Goal: Task Accomplishment & Management: Manage account settings

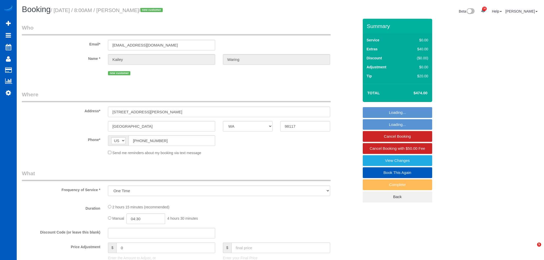
select select "WA"
select select "object:3114"
select select "199"
select select "1001"
select select "3"
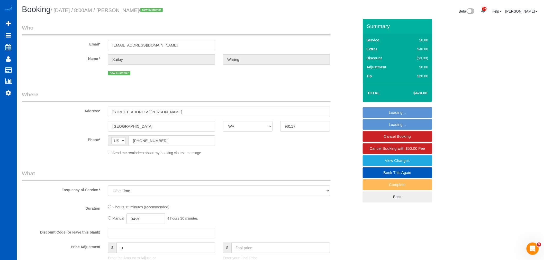
select select "2"
select select "spot1"
select select "number:10"
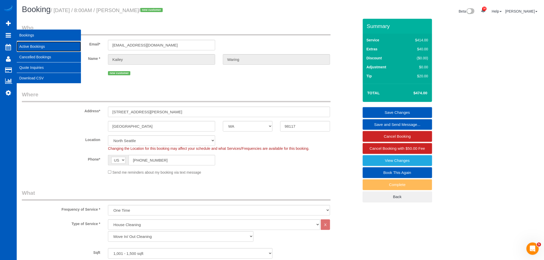
click at [55, 51] on link "Active Bookings" at bounding box center [49, 46] width 64 height 10
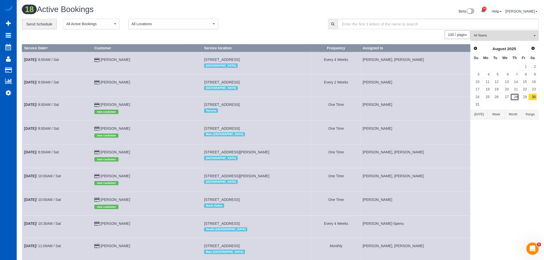
click at [516, 99] on link "28" at bounding box center [515, 97] width 8 height 7
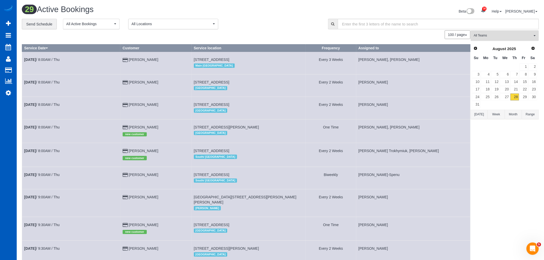
click at [485, 33] on button "All Teams" at bounding box center [505, 35] width 68 height 11
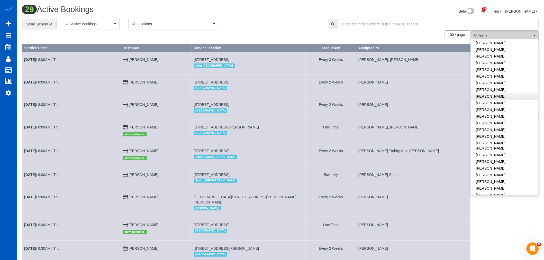
scroll to position [200, 0]
click at [488, 111] on link "[PERSON_NAME] [PERSON_NAME]" at bounding box center [505, 117] width 68 height 12
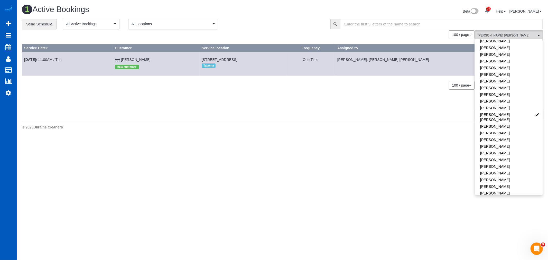
click at [47, 56] on td "Aug 28th / 11:00AM / Thu" at bounding box center [67, 64] width 91 height 24
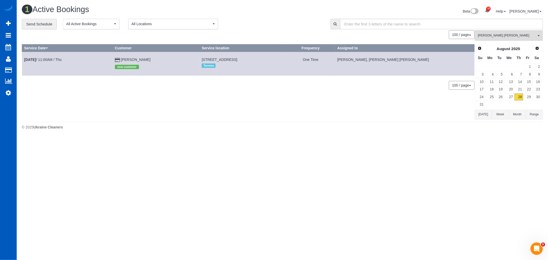
click at [42, 57] on td "Aug 28th / 11:00AM / Thu" at bounding box center [67, 64] width 91 height 24
click at [35, 60] on b "[DATE]" at bounding box center [30, 60] width 12 height 4
select select "WA"
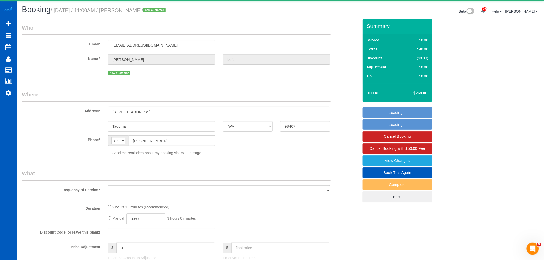
select select "object:4664"
select select "string:fspay-b4cc5ddd-56b1-4af0-89dd-713291a775b7"
select select "199"
select select "3"
select select "2"
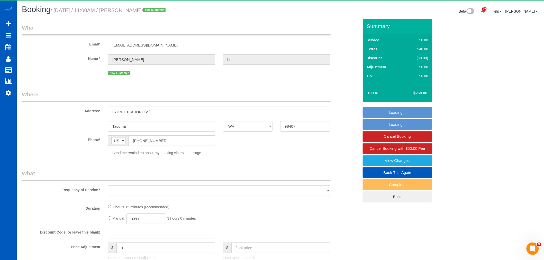
select select "spot13"
select select "number:8"
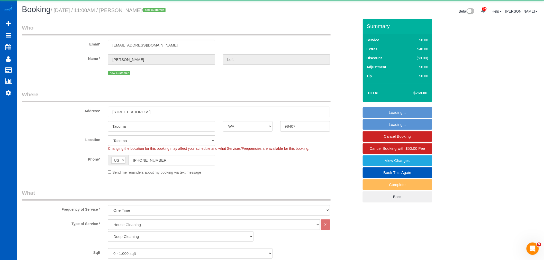
select select "object:4981"
select select "3"
select select "2"
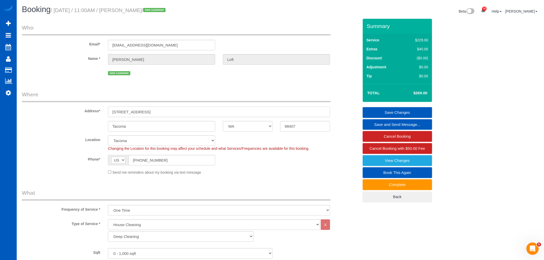
drag, startPoint x: 157, startPoint y: 112, endPoint x: 78, endPoint y: 101, distance: 79.7
click at [78, 101] on fieldset "Where Address* 3626 N Verde St Tacoma AK AL AR AZ CA CO CT DC DE FL GA HI IA ID…" at bounding box center [190, 135] width 337 height 88
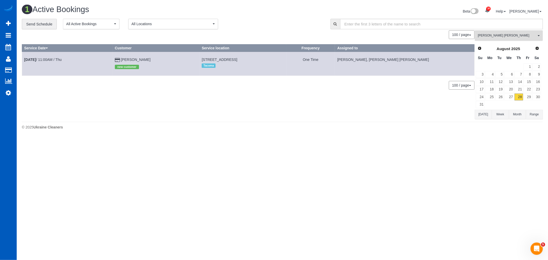
click at [505, 36] on span "[PERSON_NAME] [PERSON_NAME]" at bounding box center [507, 35] width 59 height 4
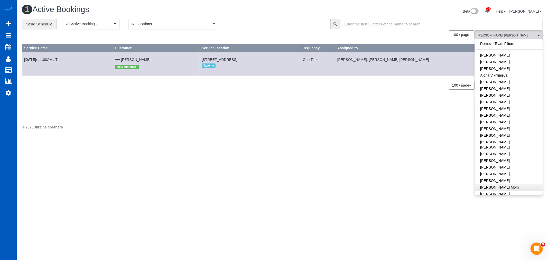
click at [505, 44] on link "Remove Team Filters" at bounding box center [509, 43] width 68 height 7
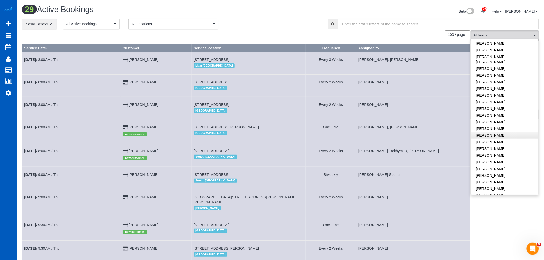
scroll to position [257, 0]
click at [494, 54] on link "[PERSON_NAME] [PERSON_NAME]" at bounding box center [505, 60] width 68 height 12
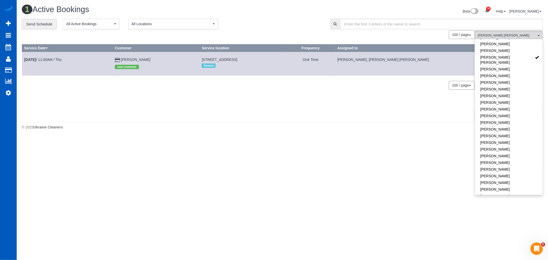
click at [211, 156] on body "30 Beta Your Notifications You have 0 alerts × You have 2 to charge for [DATE] …" at bounding box center [274, 130] width 548 height 260
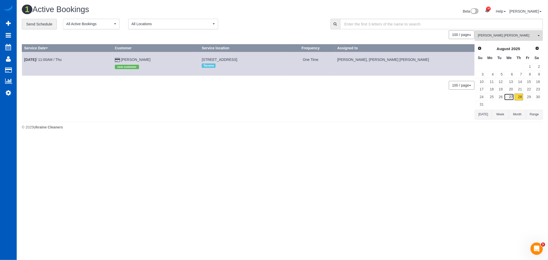
click at [514, 98] on link "27" at bounding box center [509, 97] width 10 height 7
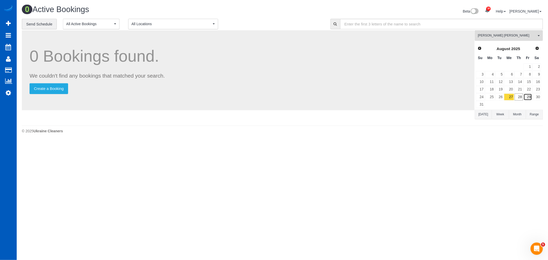
click at [530, 98] on link "29" at bounding box center [528, 97] width 8 height 7
click at [544, 98] on div "0 Active Bookings Beta 30 Your Notifications You have 0 alerts × You have 2 to …" at bounding box center [283, 70] width 532 height 141
click at [534, 98] on link "30" at bounding box center [537, 97] width 8 height 7
click at [527, 95] on link "29" at bounding box center [528, 97] width 8 height 7
click at [520, 96] on link "28" at bounding box center [519, 97] width 8 height 7
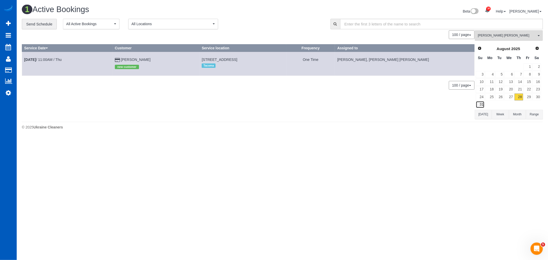
click at [481, 106] on link "31" at bounding box center [480, 104] width 9 height 7
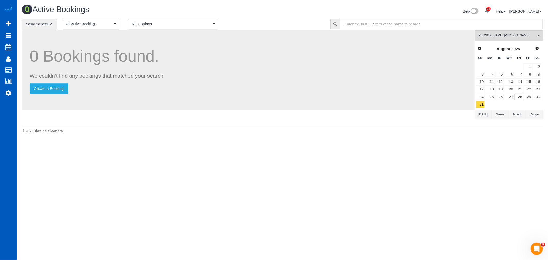
click at [495, 102] on td at bounding box center [499, 104] width 9 height 7
click at [498, 95] on link "26" at bounding box center [500, 97] width 8 height 7
click at [513, 97] on link "27" at bounding box center [509, 97] width 10 height 7
click at [520, 97] on link "28" at bounding box center [519, 97] width 8 height 7
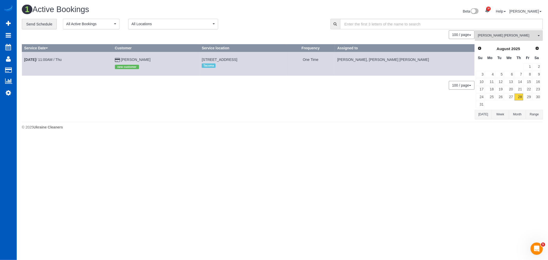
drag, startPoint x: 176, startPoint y: 60, endPoint x: 250, endPoint y: 60, distance: 73.8
click at [250, 60] on td "3626 N Verde St, Tacoma, WA 98407 Tacoma" at bounding box center [243, 64] width 87 height 24
click at [256, 72] on td "3626 N Verde St, Tacoma, WA 98407 Tacoma" at bounding box center [243, 64] width 87 height 24
drag, startPoint x: 176, startPoint y: 60, endPoint x: 249, endPoint y: 59, distance: 73.3
click at [249, 59] on td "3626 N Verde St, Tacoma, WA 98407 Tacoma" at bounding box center [243, 64] width 87 height 24
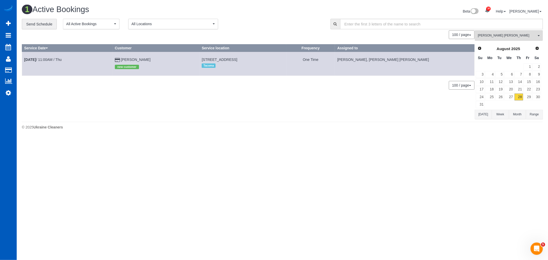
click at [240, 60] on td "3626 N Verde St, Tacoma, WA 98407 Tacoma" at bounding box center [243, 64] width 87 height 24
drag, startPoint x: 176, startPoint y: 60, endPoint x: 248, endPoint y: 62, distance: 72.3
click at [248, 62] on td "3626 N Verde St, Tacoma, WA 98407 Tacoma" at bounding box center [243, 64] width 87 height 24
click at [244, 62] on div "Tacoma" at bounding box center [243, 65] width 82 height 7
drag, startPoint x: 175, startPoint y: 59, endPoint x: 247, endPoint y: 59, distance: 71.5
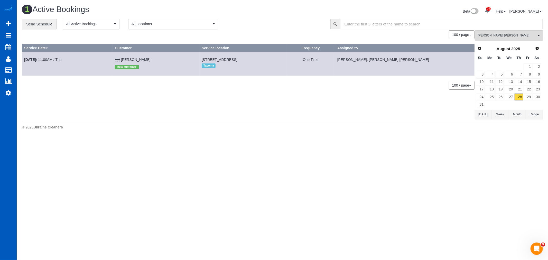
click at [247, 59] on td "3626 N Verde St, Tacoma, WA 98407 Tacoma" at bounding box center [243, 64] width 87 height 24
click at [202, 60] on span "3626 N Verde St, Tacoma, WA 98407" at bounding box center [219, 60] width 35 height 4
click at [261, 63] on div "Tacoma" at bounding box center [243, 65] width 82 height 7
click at [36, 59] on b "[DATE]" at bounding box center [30, 60] width 12 height 4
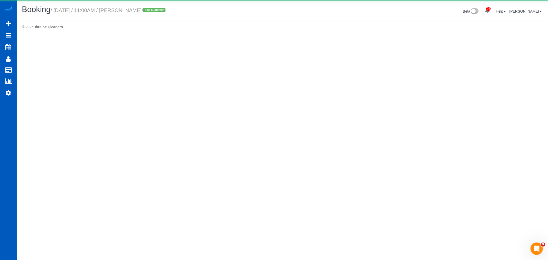
select select "WA"
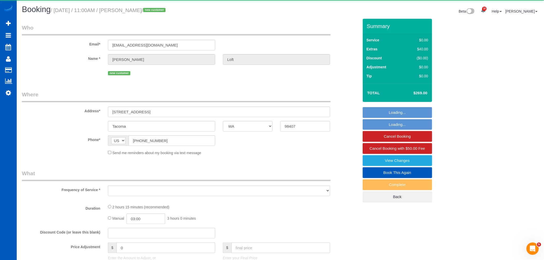
select select "object:6532"
select select "string:fspay-b4cc5ddd-56b1-4af0-89dd-713291a775b7"
select select "199"
select select "3"
select select "2"
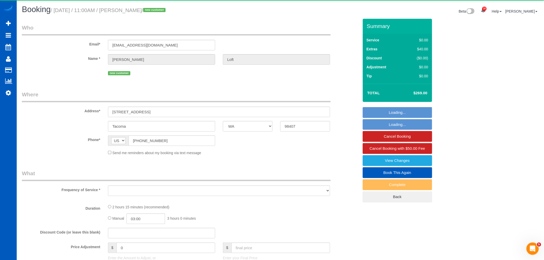
select select "spot19"
select select "number:8"
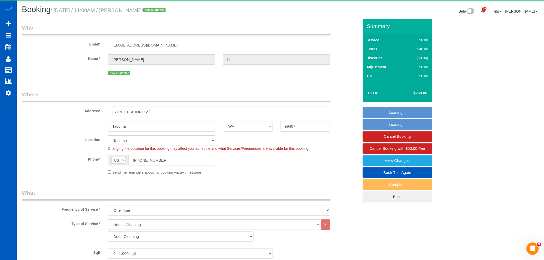
select select "3"
select select "2"
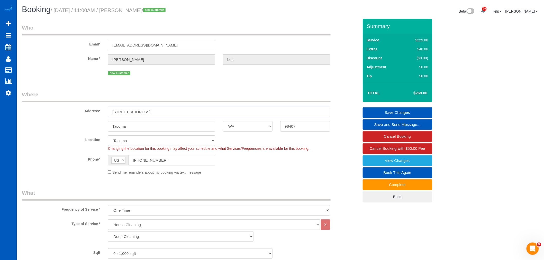
drag, startPoint x: 149, startPoint y: 111, endPoint x: 84, endPoint y: 104, distance: 65.9
click at [78, 102] on fieldset "Where Address* 3626 N Verde St Tacoma AK AL AR AZ CA CO CT DC DE FL GA HI IA ID…" at bounding box center [190, 135] width 337 height 88
drag, startPoint x: 120, startPoint y: 111, endPoint x: 117, endPoint y: 111, distance: 2.9
click at [117, 111] on input "3626 N Verde St" at bounding box center [219, 112] width 222 height 11
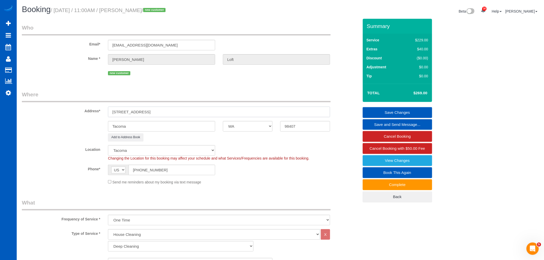
type input "3632 N Verde St"
click at [422, 109] on link "Save Changes" at bounding box center [397, 112] width 69 height 11
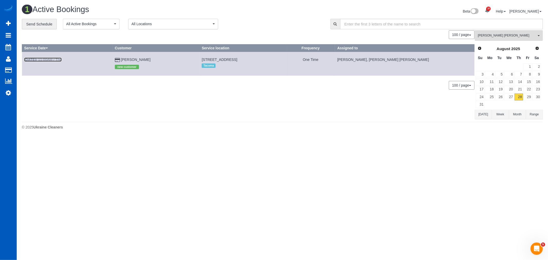
click at [34, 58] on b "[DATE]" at bounding box center [30, 60] width 12 height 4
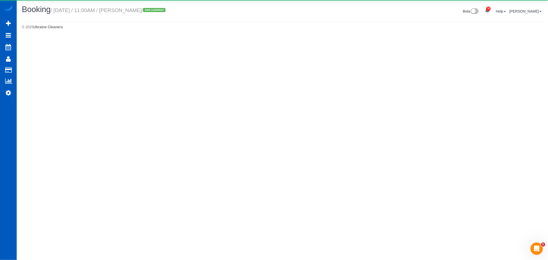
select select "WA"
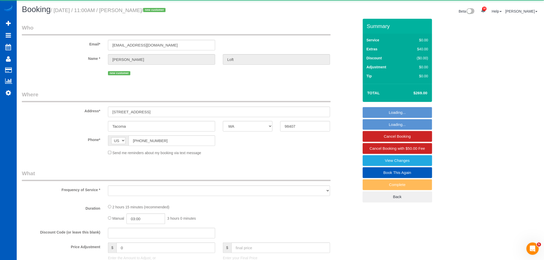
select select "object:7457"
select select "string:fspay-b4cc5ddd-56b1-4af0-89dd-713291a775b7"
select select "199"
select select "3"
select select "2"
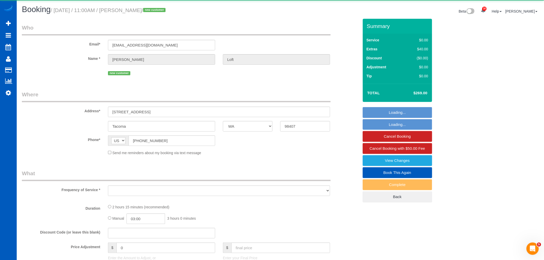
select select "spot25"
select select "number:8"
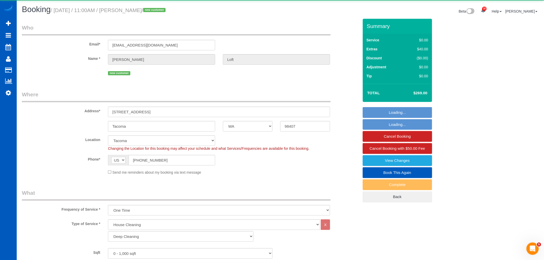
select select "3"
select select "2"
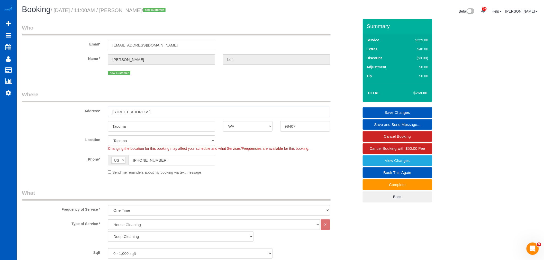
click at [151, 114] on input "3632 N Verde St" at bounding box center [219, 112] width 222 height 11
click at [151, 115] on input "3632 N Verde St" at bounding box center [219, 112] width 222 height 11
drag, startPoint x: 112, startPoint y: 111, endPoint x: 121, endPoint y: 111, distance: 9.0
click at [121, 111] on input "3632 N Verde St" at bounding box center [219, 112] width 222 height 11
click at [156, 112] on input "3632 N Verde St" at bounding box center [219, 112] width 222 height 11
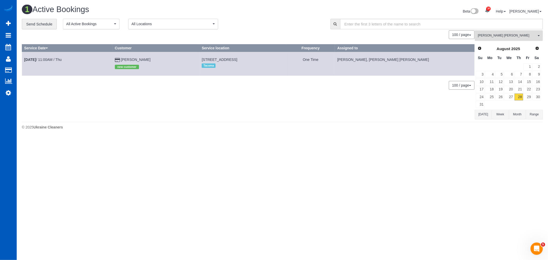
click at [515, 35] on span "[PERSON_NAME] [PERSON_NAME]" at bounding box center [507, 35] width 59 height 4
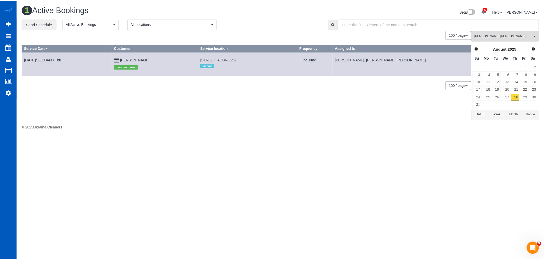
scroll to position [192, 0]
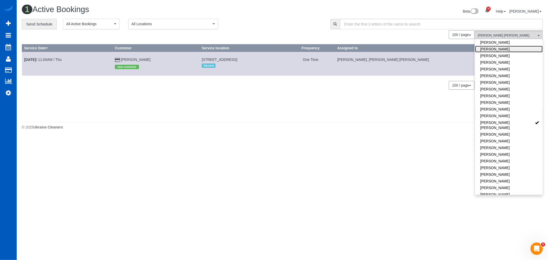
click at [515, 46] on link "[PERSON_NAME]" at bounding box center [509, 49] width 68 height 7
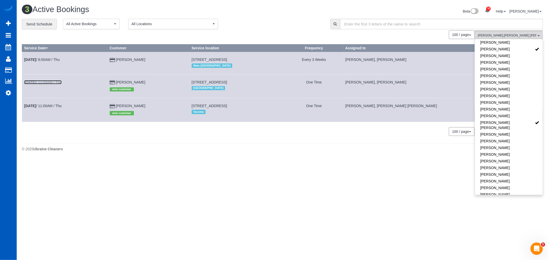
click at [50, 83] on link "Aug 28th / 11:00AM / Thu" at bounding box center [43, 82] width 38 height 4
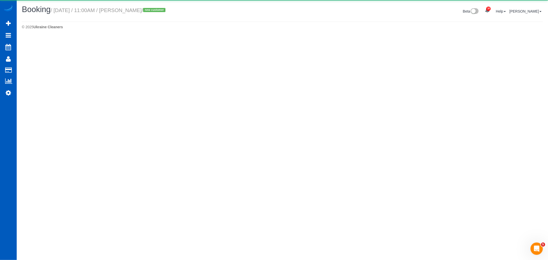
select select "WA"
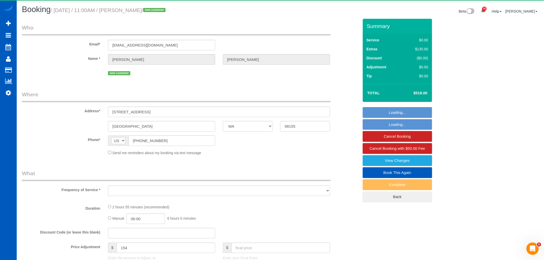
select select "object:8346"
select select "string:fspay-32438733-6218-4ca9-8897-f213b9e32abe"
select select "199"
select select "2"
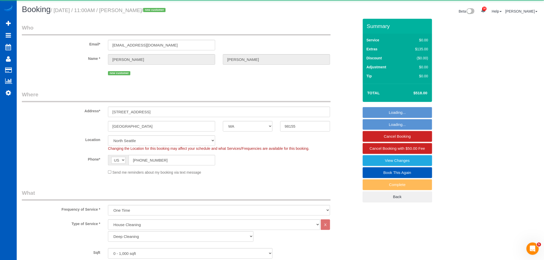
select select "object:8695"
select select "spot31"
select select "2"
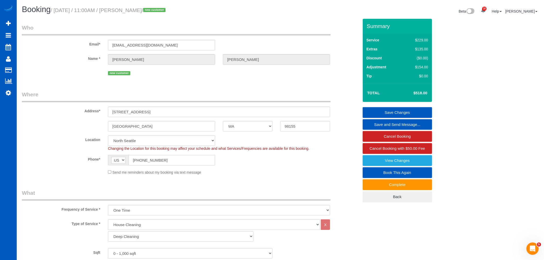
click at [68, 107] on label "Address*" at bounding box center [61, 110] width 86 height 7
drag, startPoint x: 75, startPoint y: 113, endPoint x: 171, endPoint y: 110, distance: 95.9
click at [171, 110] on input "17868 28th AVE NE" at bounding box center [219, 112] width 222 height 11
drag, startPoint x: 167, startPoint y: 111, endPoint x: 93, endPoint y: 113, distance: 73.8
click at [93, 113] on div "Address* 17868 28th AVE NE" at bounding box center [190, 104] width 345 height 26
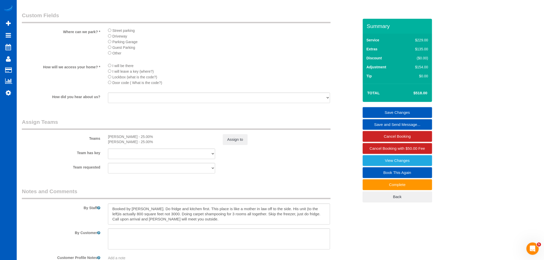
scroll to position [571, 0]
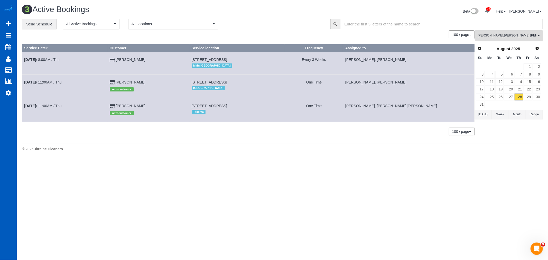
click at [488, 35] on span "Kateryna Maherovska , Nadezhda Korina" at bounding box center [507, 35] width 59 height 4
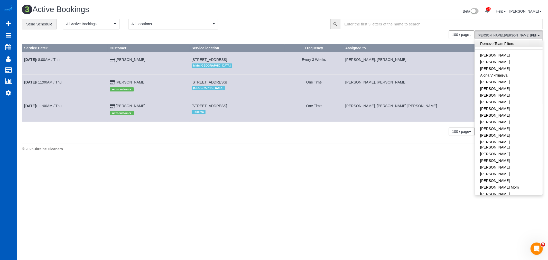
click at [491, 42] on link "Remove Team Filters" at bounding box center [509, 43] width 68 height 7
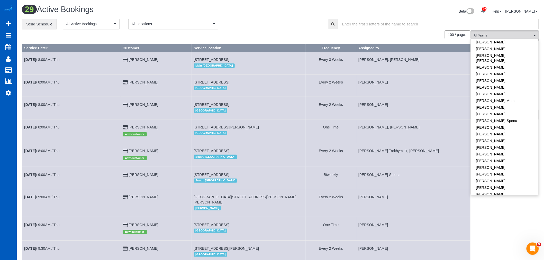
scroll to position [114, 0]
click at [494, 103] on link "[PERSON_NAME]" at bounding box center [505, 106] width 68 height 7
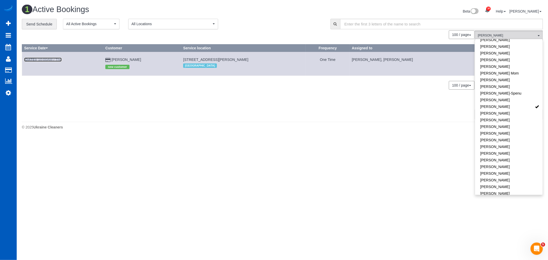
click at [42, 61] on link "Aug 28th / 10:00AM / Thu" at bounding box center [43, 60] width 38 height 4
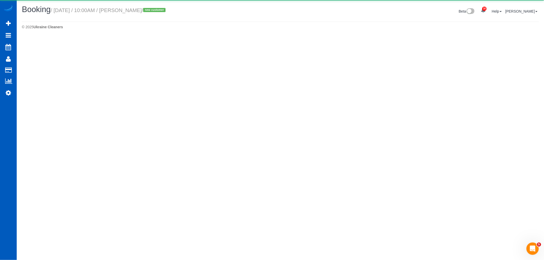
select select "CO"
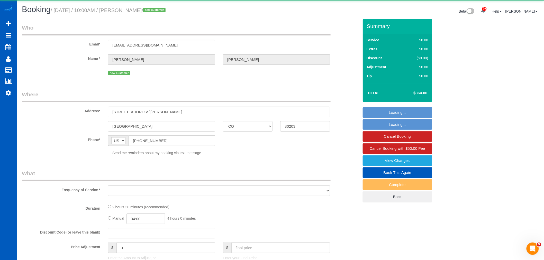
select select "object:10003"
select select "string:fspay-a28fbcb9-c2f1-49e8-b90a-7b73ba0507a8"
select select "199"
select select "spot37"
select select "number:8"
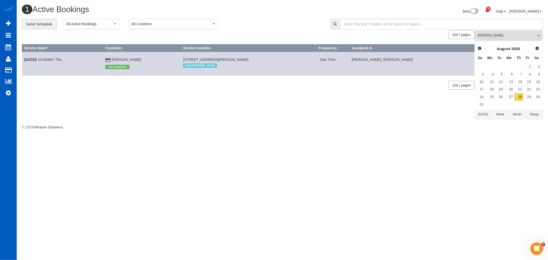
click at [501, 34] on span "[PERSON_NAME]" at bounding box center [507, 35] width 59 height 4
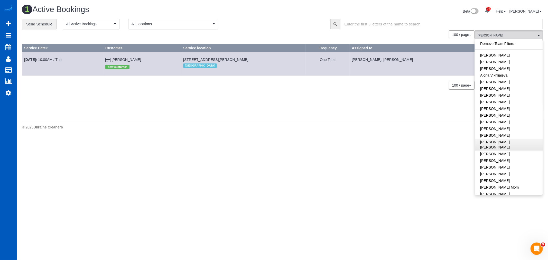
click at [505, 44] on link "Remove Team Filters" at bounding box center [509, 43] width 68 height 7
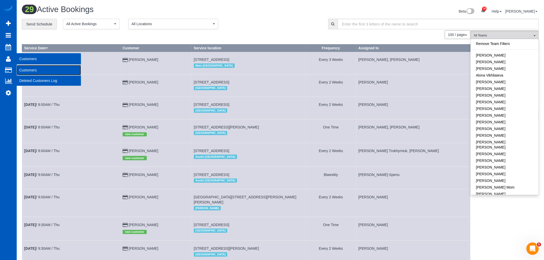
click at [29, 71] on link "Customers" at bounding box center [49, 70] width 64 height 10
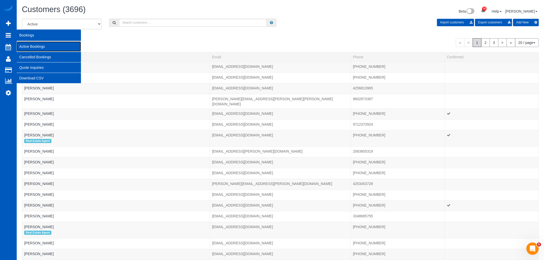
click at [35, 46] on link "Active Bookings" at bounding box center [49, 46] width 64 height 10
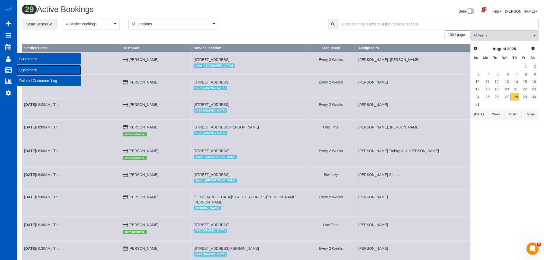
click at [43, 73] on link "Customers" at bounding box center [49, 70] width 64 height 10
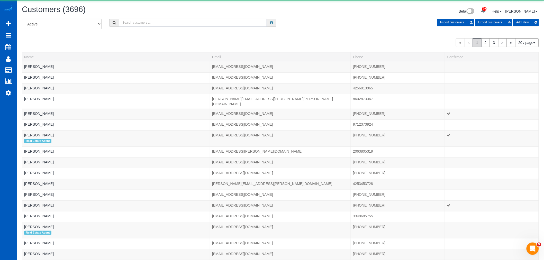
click at [173, 26] on input "text" at bounding box center [193, 23] width 148 height 8
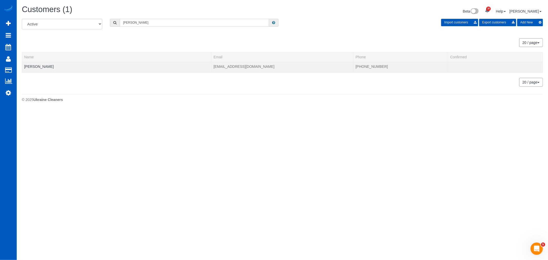
type input "tiffany smith"
click at [37, 66] on link "Tiffany Smith" at bounding box center [39, 67] width 30 height 4
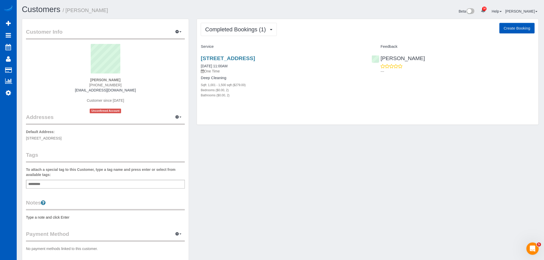
click at [244, 52] on div "2144 Peachtree Rd Nw Apt 504, Atlanta, GA 30309 08/26/2025 11:00AM One Time Dee…" at bounding box center [282, 79] width 171 height 57
click at [241, 57] on link "2144 Peachtree Rd Nw Apt 504, Atlanta, GA 30309" at bounding box center [228, 58] width 54 height 6
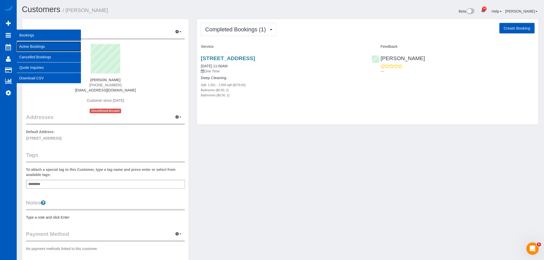
click at [38, 48] on link "Active Bookings" at bounding box center [49, 46] width 64 height 10
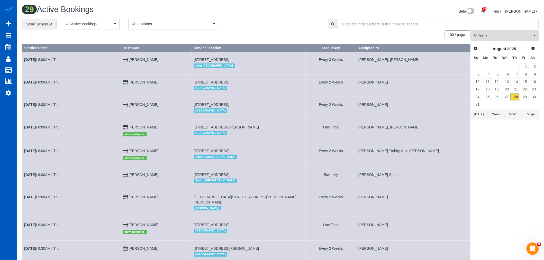
click at [483, 40] on button "All Teams" at bounding box center [505, 35] width 68 height 11
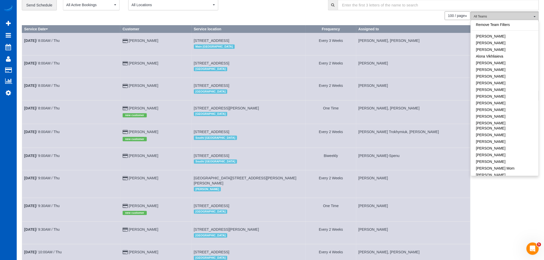
scroll to position [29, 0]
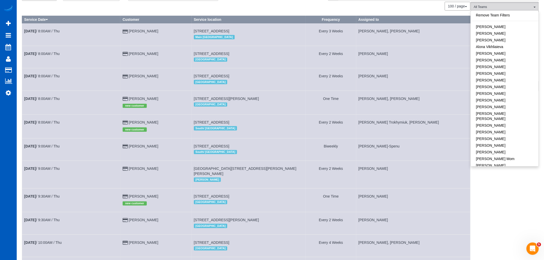
click at [45, 121] on td "Aug 28th / 8:00AM / Thu" at bounding box center [71, 127] width 98 height 24
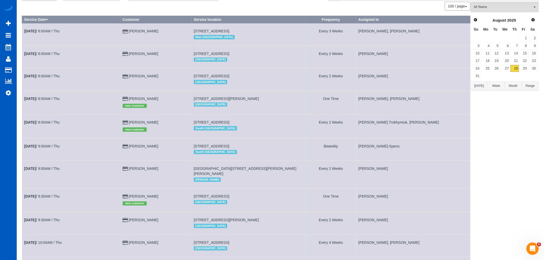
click at [42, 122] on td "Aug 28th / 8:00AM / Thu" at bounding box center [71, 127] width 98 height 24
click at [36, 123] on b "[DATE]" at bounding box center [30, 122] width 12 height 4
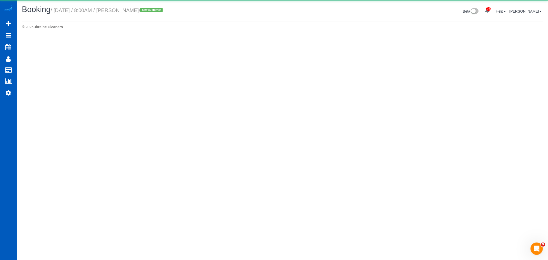
select select "WA"
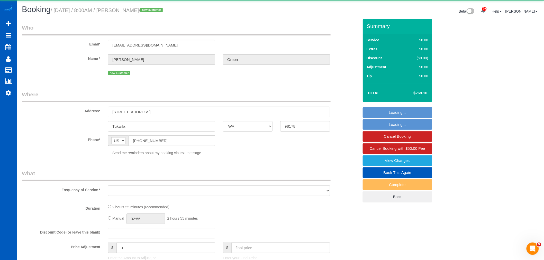
select select "object:13353"
select select "string:fspay-d0843cf6-d0ab-40f4-834c-3f7b59ea5796"
select select "199"
select select "2501"
select select "5"
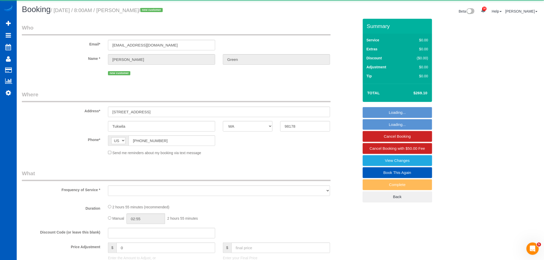
select select "3"
select select "number:8"
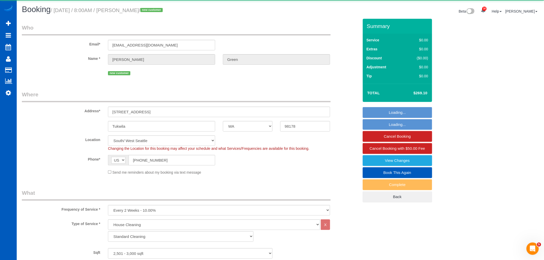
select select "object:13657"
select select "spot42"
select select "2501"
select select "5"
select select "3"
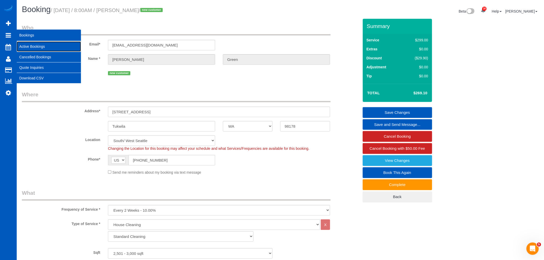
click at [35, 47] on link "Active Bookings" at bounding box center [49, 46] width 64 height 10
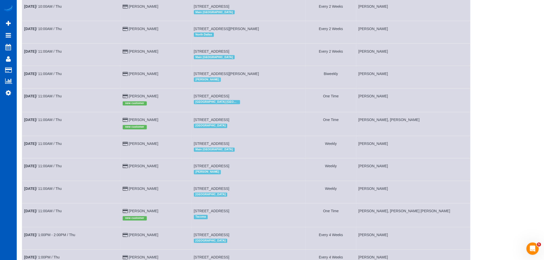
scroll to position [314, 0]
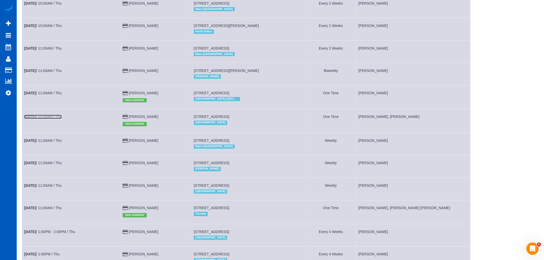
click at [59, 118] on link "Aug 28th / 11:00AM / Thu" at bounding box center [43, 117] width 38 height 4
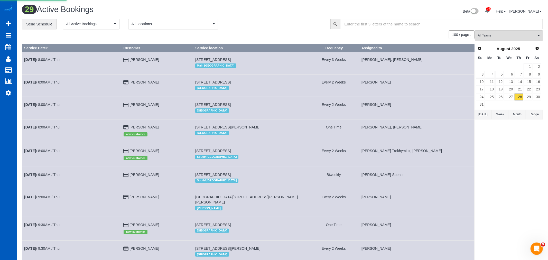
select select "WA"
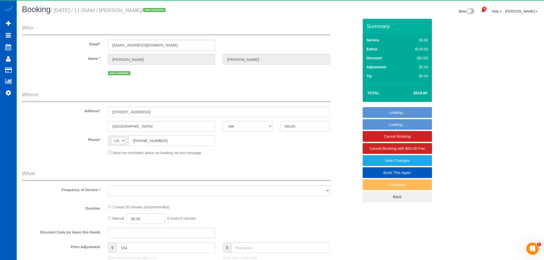
select select "object:15192"
select select "string:fspay-32438733-6218-4ca9-8897-f213b9e32abe"
select select "199"
select select "2"
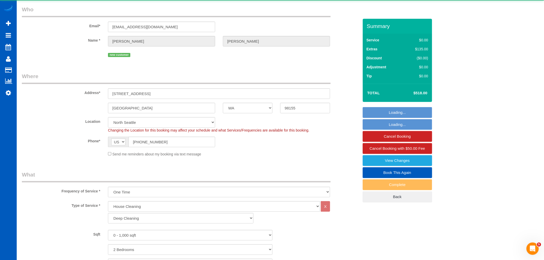
select select "object:15402"
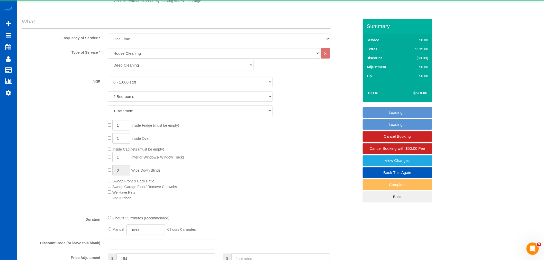
select select "spot51"
select select "2"
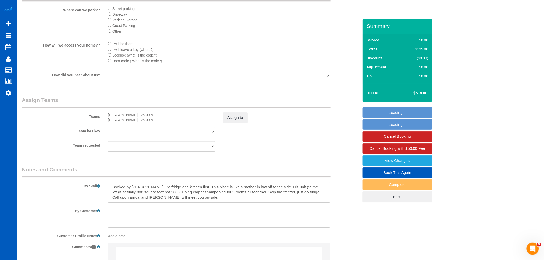
scroll to position [638, 0]
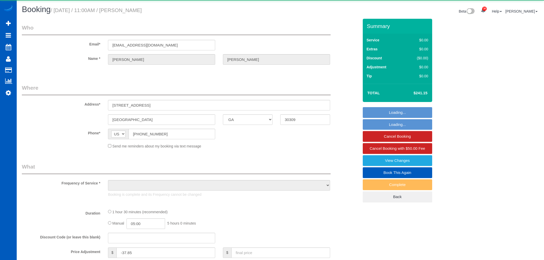
select select "GA"
select select "object:1076"
select select "199"
select select "1001"
select select "2"
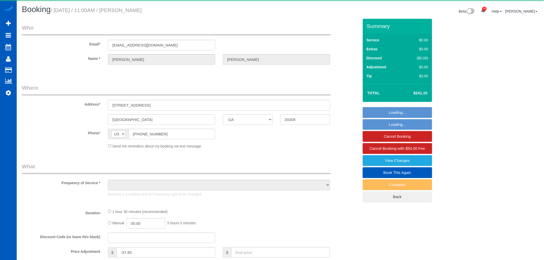
select select "2"
select select "spot1"
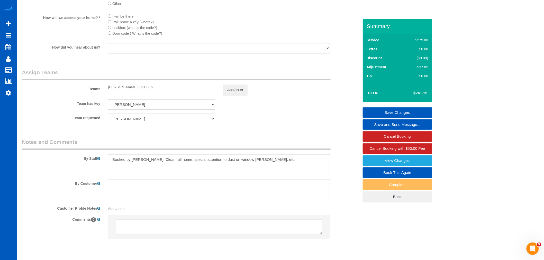
scroll to position [651, 0]
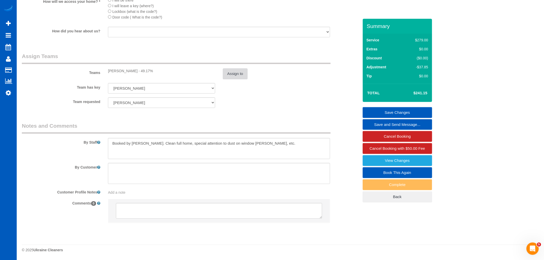
click at [235, 74] on button "Assign to" at bounding box center [235, 73] width 25 height 11
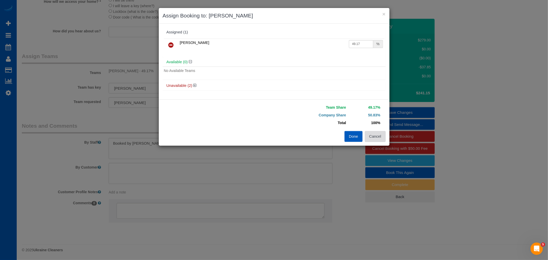
click at [380, 138] on button "Cancel" at bounding box center [375, 136] width 21 height 11
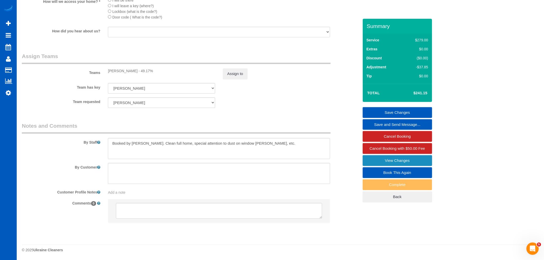
click at [421, 165] on link "View Changes" at bounding box center [397, 160] width 69 height 11
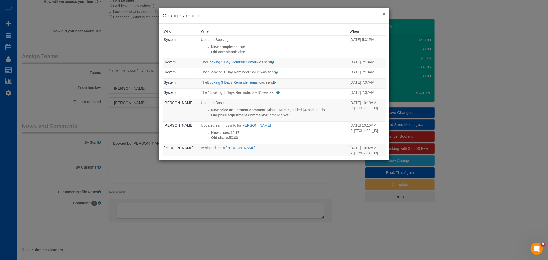
drag, startPoint x: 384, startPoint y: 14, endPoint x: 346, endPoint y: 12, distance: 38.9
click at [384, 14] on button "×" at bounding box center [384, 13] width 3 height 5
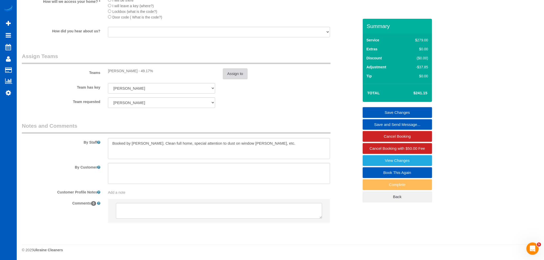
click at [240, 74] on button "Assign to" at bounding box center [235, 73] width 25 height 11
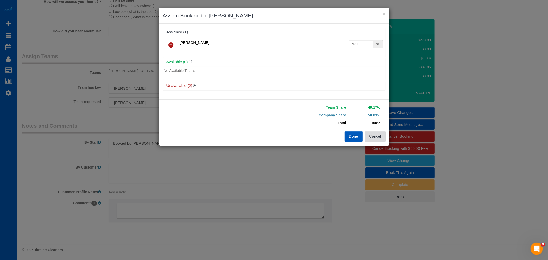
click at [371, 135] on button "Cancel" at bounding box center [375, 136] width 21 height 11
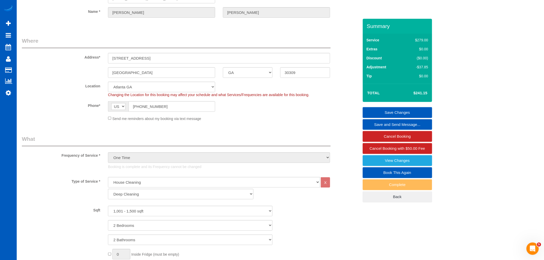
scroll to position [0, 0]
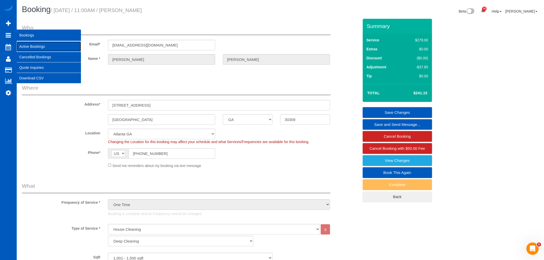
click at [49, 46] on link "Active Bookings" at bounding box center [49, 46] width 64 height 10
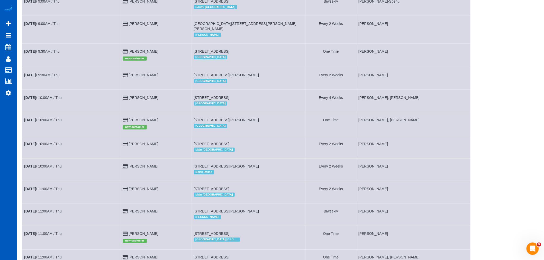
scroll to position [171, 0]
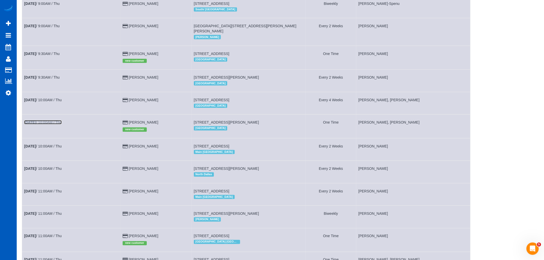
click at [51, 120] on link "Aug 28th / 10:00AM / Thu" at bounding box center [43, 122] width 38 height 4
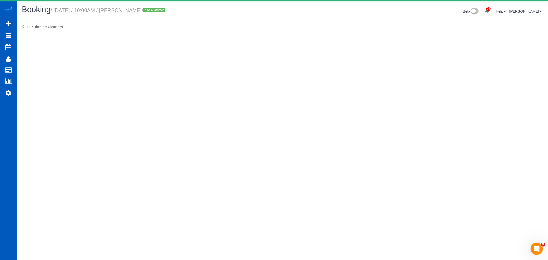
select select "CO"
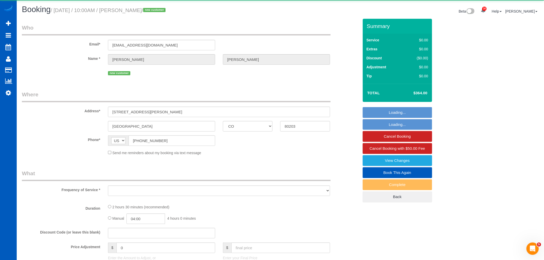
select select "object:3054"
select select "string:fspay-a28fbcb9-c2f1-49e8-b90a-7b73ba0507a8"
select select "199"
select select "spot8"
select select "number:8"
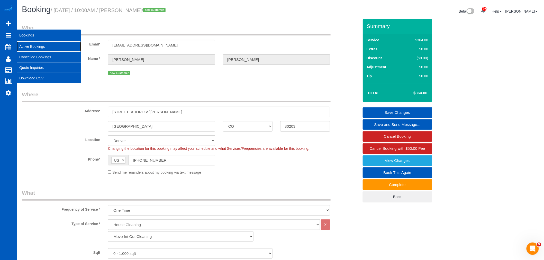
click at [40, 44] on link "Active Bookings" at bounding box center [49, 46] width 64 height 10
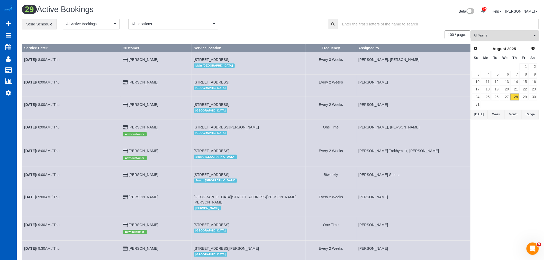
click at [487, 39] on button "All Teams" at bounding box center [505, 35] width 68 height 11
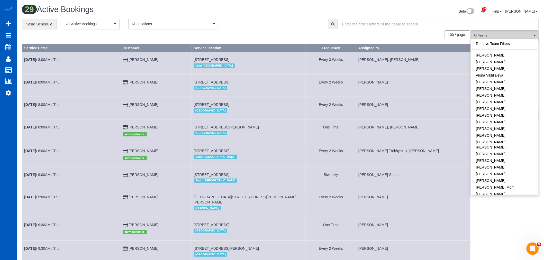
click at [515, 36] on span "All Teams" at bounding box center [503, 35] width 59 height 4
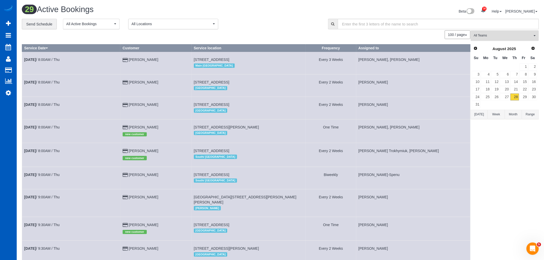
click at [504, 35] on span "All Teams" at bounding box center [503, 35] width 59 height 4
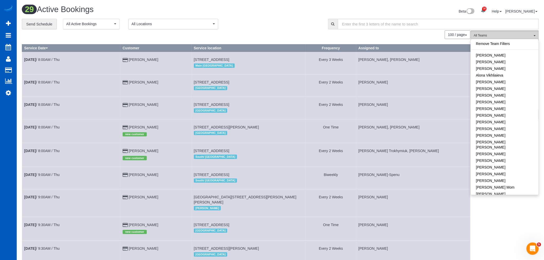
click at [504, 38] on span "All Teams" at bounding box center [503, 35] width 59 height 4
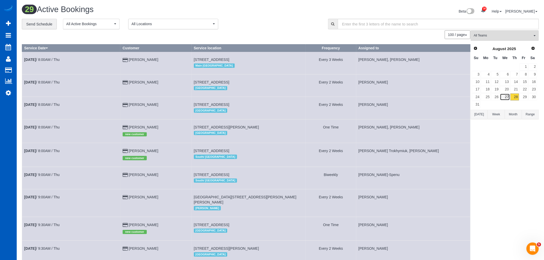
click at [505, 97] on link "27" at bounding box center [505, 97] width 10 height 7
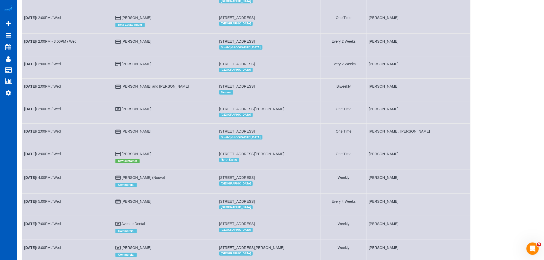
scroll to position [739, 0]
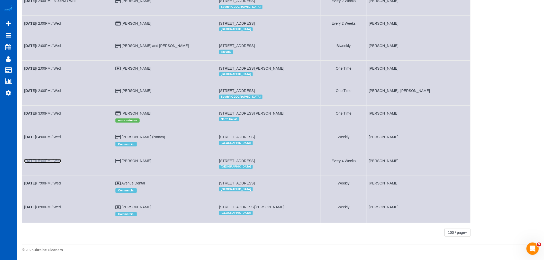
click at [42, 159] on link "Aug 27th / 5:00PM / Wed" at bounding box center [42, 161] width 37 height 4
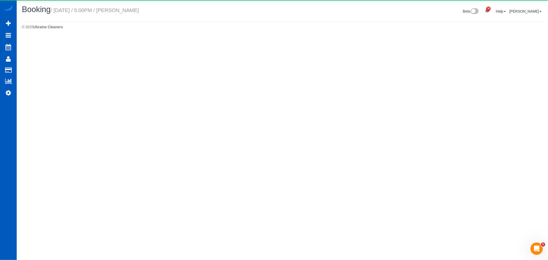
select select "WA"
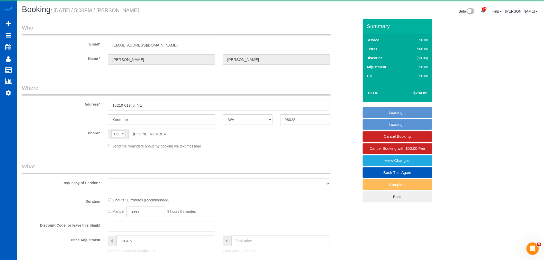
select select "object:5204"
select select "string:fspay-321b31e2-4c48-40af-9d5e-d25a835aa0e8"
select select "199"
select select "spot13"
select select "number:8"
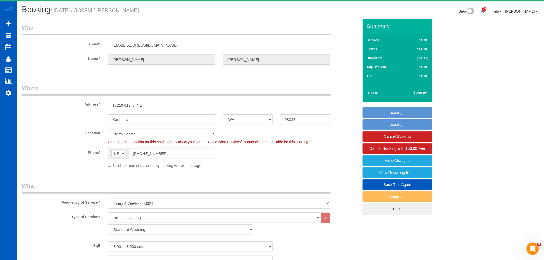
select select "3001"
select select "3"
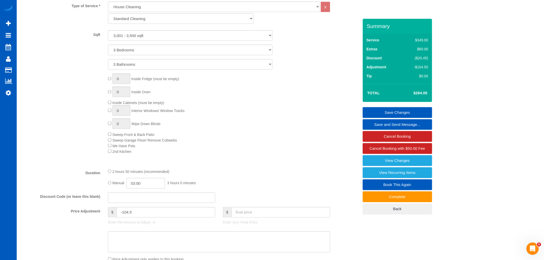
scroll to position [211, 0]
click at [159, 137] on div "0 Inside Fridge (must be empty) 0 Inside Oven Inside Cabinets (must be empty) 0…" at bounding box center [233, 113] width 258 height 81
drag, startPoint x: 158, startPoint y: 134, endPoint x: 96, endPoint y: 134, distance: 62.2
click at [96, 134] on div "0 Inside Fridge (must be empty) 0 Inside Oven Inside Cabinets (must be empty) 0…" at bounding box center [190, 113] width 345 height 81
click at [154, 134] on span "Sweep Front & Back Patio" at bounding box center [133, 134] width 42 height 4
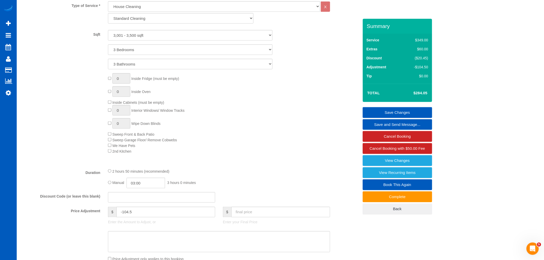
drag, startPoint x: 159, startPoint y: 135, endPoint x: 112, endPoint y: 132, distance: 46.4
click at [112, 132] on div "0 Inside Fridge (must be empty) 0 Inside Oven Inside Cabinets (must be empty) 0…" at bounding box center [233, 113] width 258 height 81
click at [171, 136] on div "0 Inside Fridge (must be empty) 0 Inside Oven Inside Cabinets (must be empty) 0…" at bounding box center [233, 113] width 258 height 81
click at [160, 137] on div "0 Inside Fridge (must be empty) 0 Inside Oven Inside Cabinets (must be empty) 0…" at bounding box center [233, 113] width 258 height 81
drag, startPoint x: 161, startPoint y: 133, endPoint x: 116, endPoint y: 137, distance: 45.7
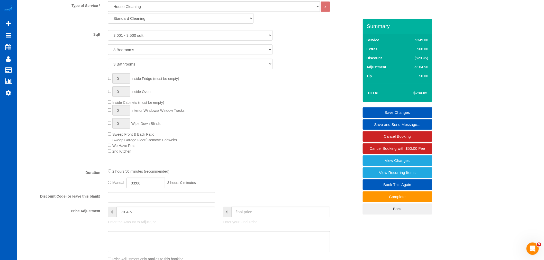
click at [110, 138] on div "0 Inside Fridge (must be empty) 0 Inside Oven Inside Cabinets (must be empty) 0…" at bounding box center [233, 113] width 258 height 81
click at [116, 136] on span "Sweep Front & Back Patio" at bounding box center [133, 134] width 42 height 4
drag, startPoint x: 114, startPoint y: 133, endPoint x: 177, endPoint y: 133, distance: 63.0
click at [177, 133] on div "0 Inside Fridge (must be empty) 0 Inside Oven Inside Cabinets (must be empty) 0…" at bounding box center [233, 113] width 258 height 81
click at [172, 133] on div "0 Inside Fridge (must be empty) 0 Inside Oven Inside Cabinets (must be empty) 0…" at bounding box center [233, 113] width 258 height 81
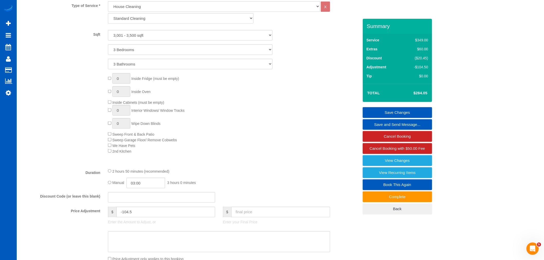
drag, startPoint x: 162, startPoint y: 134, endPoint x: 87, endPoint y: 138, distance: 74.7
click at [87, 138] on div "0 Inside Fridge (must be empty) 0 Inside Oven Inside Cabinets (must be empty) 0…" at bounding box center [190, 113] width 345 height 81
click at [176, 139] on div "0 Inside Fridge (must be empty) 0 Inside Oven Inside Cabinets (must be empty) 0…" at bounding box center [233, 113] width 258 height 81
drag, startPoint x: 159, startPoint y: 135, endPoint x: 97, endPoint y: 134, distance: 62.7
click at [97, 134] on div "0 Inside Fridge (must be empty) 0 Inside Oven Inside Cabinets (must be empty) 0…" at bounding box center [190, 113] width 345 height 81
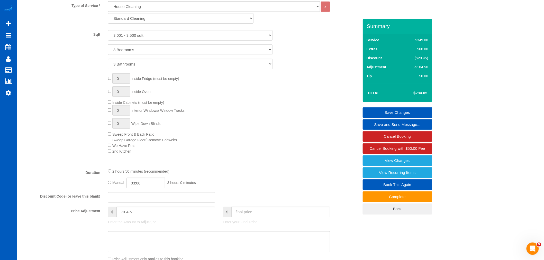
click at [114, 132] on div "0 Inside Fridge (must be empty) 0 Inside Oven Inside Cabinets (must be empty) 0…" at bounding box center [233, 113] width 258 height 81
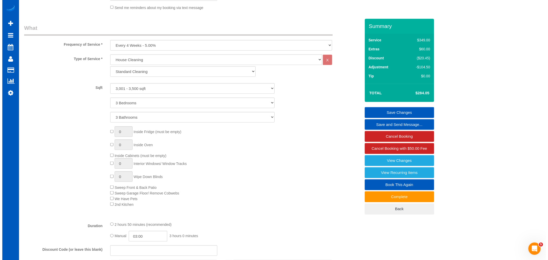
scroll to position [154, 0]
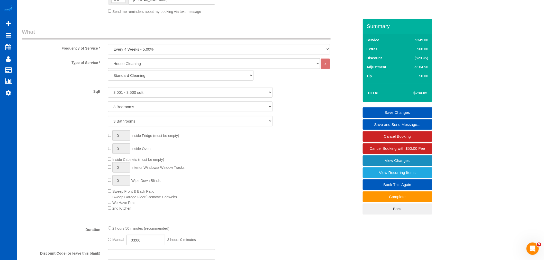
click at [415, 164] on link "View Changes" at bounding box center [397, 160] width 69 height 11
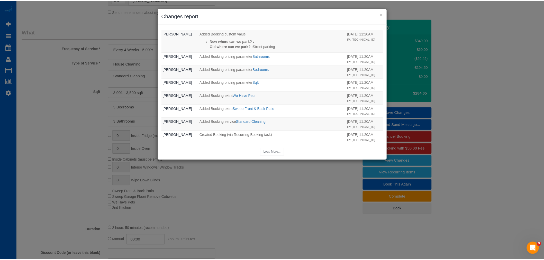
scroll to position [547, 0]
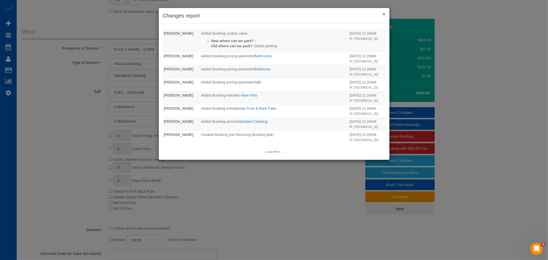
click at [385, 14] on button "×" at bounding box center [384, 13] width 3 height 5
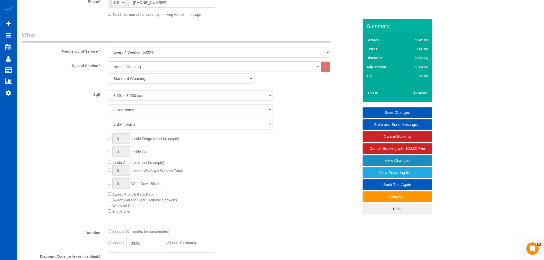
scroll to position [143, 0]
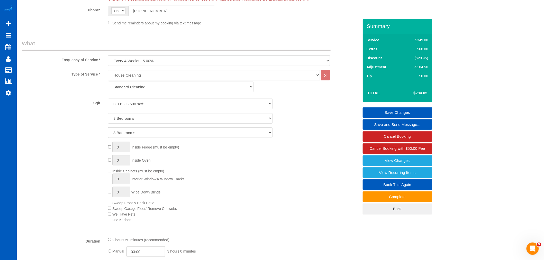
click at [219, 202] on div "0 Inside Fridge (must be empty) 0 Inside Oven Inside Cabinets (must be empty) 0…" at bounding box center [233, 182] width 258 height 81
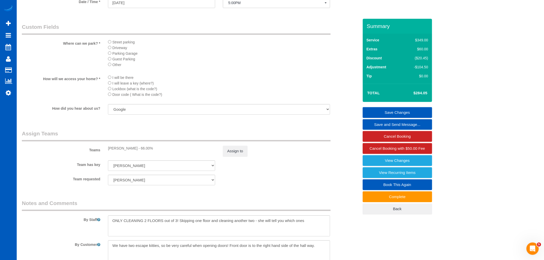
scroll to position [628, 0]
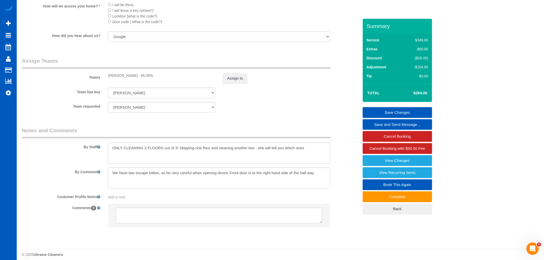
click at [332, 161] on div at bounding box center [219, 153] width 230 height 21
click at [322, 155] on textarea at bounding box center [219, 153] width 222 height 21
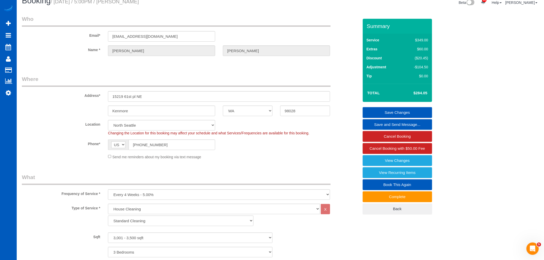
scroll to position [0, 0]
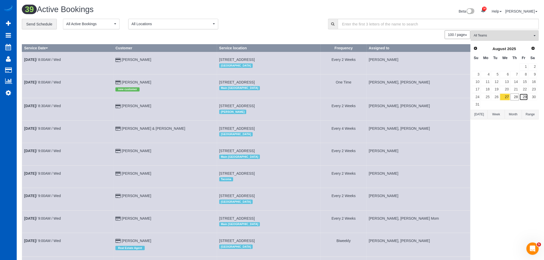
click at [523, 98] on link "29" at bounding box center [524, 97] width 8 height 7
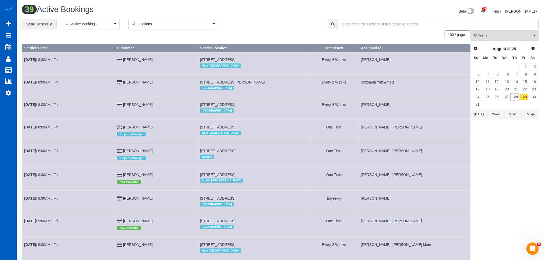
click at [494, 35] on span "All Teams" at bounding box center [503, 35] width 59 height 4
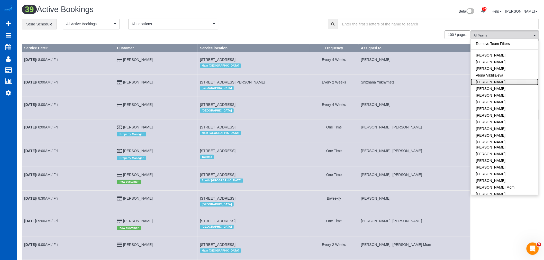
click at [505, 83] on link "[PERSON_NAME]" at bounding box center [505, 82] width 68 height 7
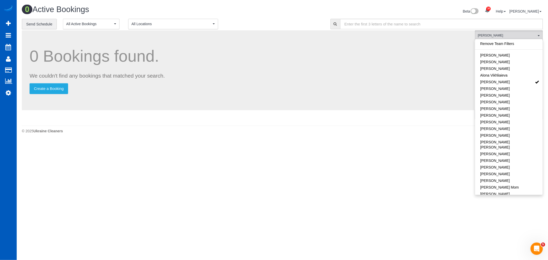
drag, startPoint x: 438, startPoint y: 146, endPoint x: 455, endPoint y: 134, distance: 20.2
click at [438, 146] on body "30 Beta Your Notifications You have 0 alerts × You have 2 to charge for [DATE] …" at bounding box center [274, 130] width 548 height 260
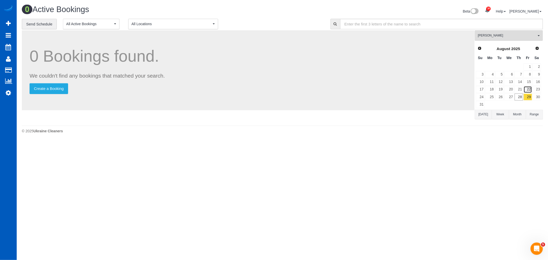
click at [524, 89] on link "22" at bounding box center [528, 89] width 8 height 7
click at [529, 99] on link "29" at bounding box center [528, 97] width 8 height 7
click at [521, 96] on link "28" at bounding box center [519, 97] width 8 height 7
click at [530, 99] on link "29" at bounding box center [528, 97] width 8 height 7
click at [530, 91] on link "22" at bounding box center [528, 89] width 8 height 7
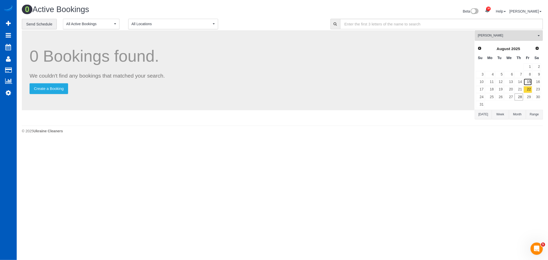
click at [531, 84] on link "15" at bounding box center [528, 81] width 8 height 7
click at [532, 89] on link "22" at bounding box center [528, 89] width 8 height 7
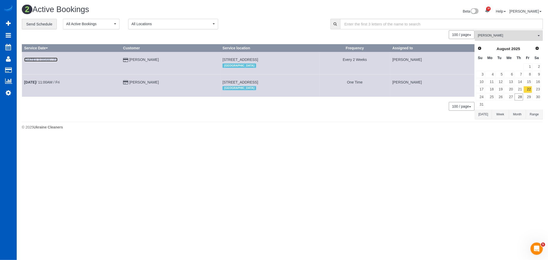
click at [42, 60] on link "Aug 22nd / 9:00AM / Fri" at bounding box center [40, 60] width 33 height 4
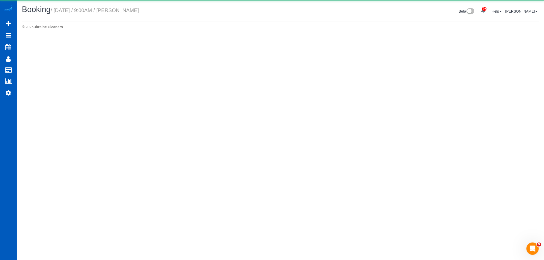
select select "WA"
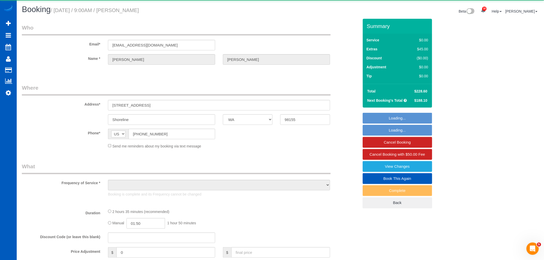
select select "object:7934"
select select "199"
select select "1501"
select select "3"
select select "2"
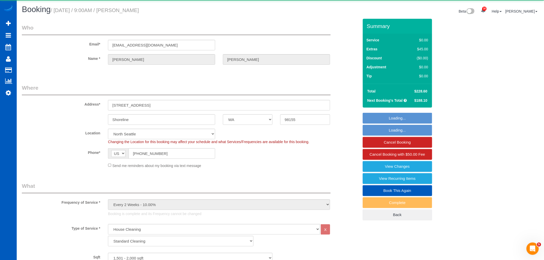
select select "1501"
select select "3"
select select "2"
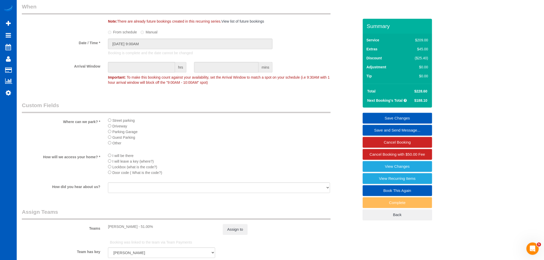
scroll to position [355, 0]
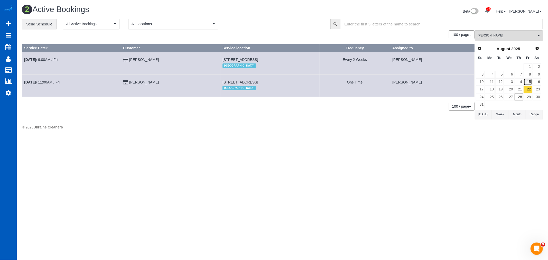
click at [530, 83] on link "15" at bounding box center [528, 81] width 8 height 7
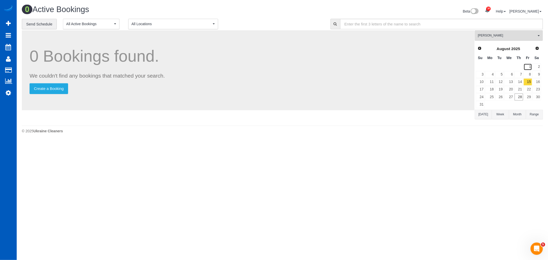
click at [526, 70] on link "1" at bounding box center [528, 67] width 8 height 7
click at [529, 74] on link "8" at bounding box center [528, 74] width 8 height 7
click at [528, 68] on link "1" at bounding box center [528, 67] width 8 height 7
drag, startPoint x: 476, startPoint y: 48, endPoint x: 493, endPoint y: 56, distance: 18.3
click at [476, 49] on div "Prev Next August 2025" at bounding box center [509, 48] width 66 height 9
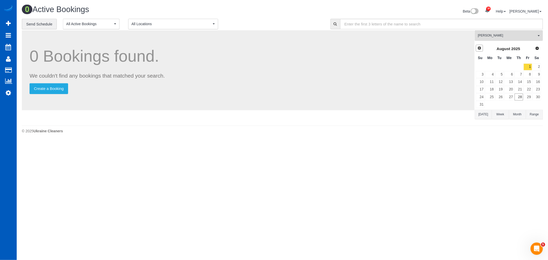
click at [479, 48] on span "Prev" at bounding box center [480, 48] width 4 height 4
click at [527, 89] on link "25" at bounding box center [528, 89] width 8 height 7
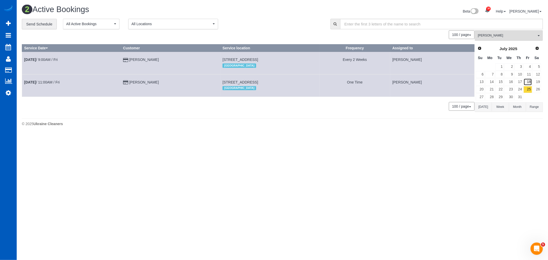
click at [529, 82] on link "18" at bounding box center [528, 81] width 8 height 7
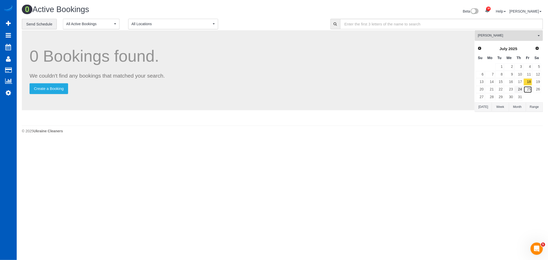
click at [525, 89] on link "25" at bounding box center [528, 89] width 8 height 7
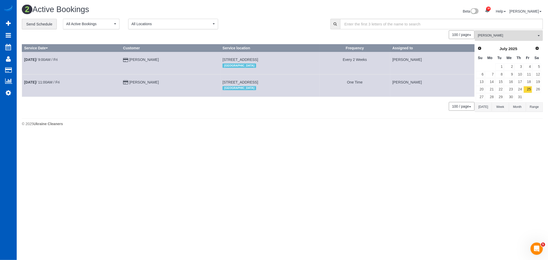
click at [52, 56] on td "Jul 25th / 9:00AM / Fri" at bounding box center [71, 63] width 99 height 22
click at [50, 57] on td "Jul 25th / 9:00AM / Fri" at bounding box center [71, 63] width 99 height 22
click at [43, 59] on link "Jul 25th / 9:00AM / Fri" at bounding box center [40, 60] width 33 height 4
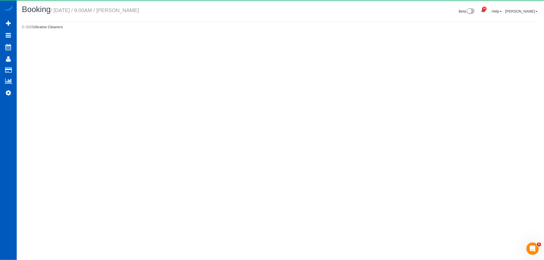
select select "WA"
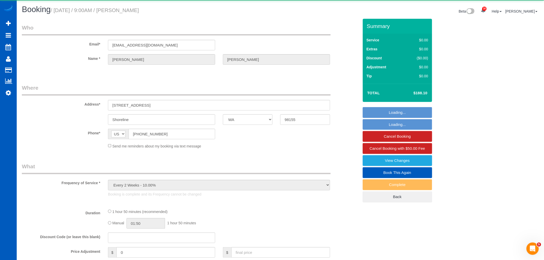
select select "object:9151"
select select "string:fspay-60a35154-1fb8-42f5-9d52-01baca048016"
select select "199"
select select "1501"
select select "3"
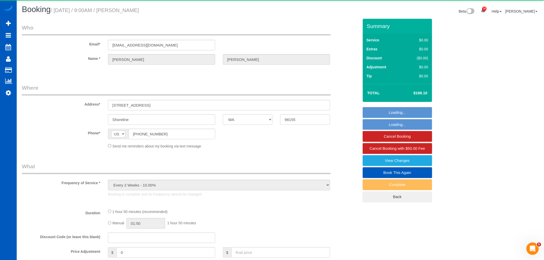
select select "2"
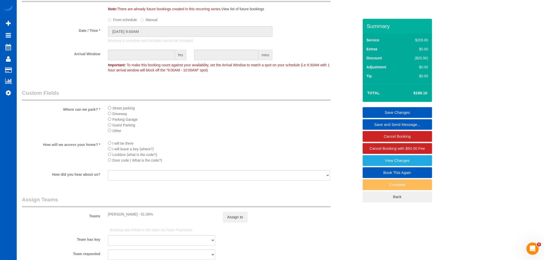
scroll to position [600, 0]
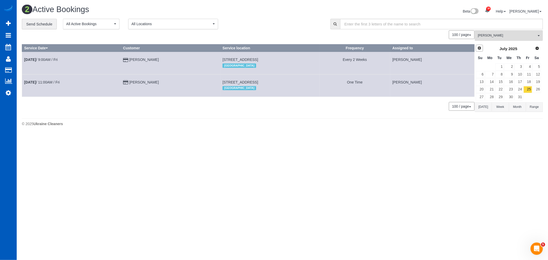
click at [481, 48] on span "Prev" at bounding box center [480, 48] width 4 height 4
click at [529, 81] on link "20" at bounding box center [528, 81] width 8 height 7
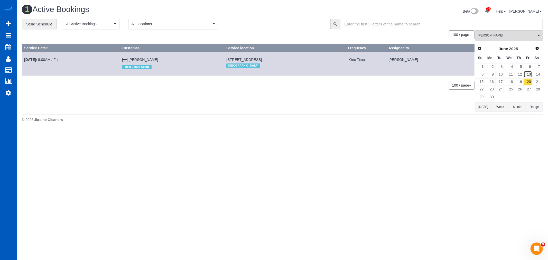
click at [528, 76] on link "13" at bounding box center [528, 74] width 8 height 7
click at [526, 67] on link "6" at bounding box center [528, 67] width 8 height 7
click at [477, 44] on div "Prev Next June 2025 Su Mo Tu We Th Fr Sa 1 2 3 4 5 6 7 8 9 10 11 12 13 14 15 16…" at bounding box center [508, 72] width 67 height 59
click at [477, 46] on link "Prev" at bounding box center [479, 48] width 7 height 7
click at [529, 94] on link "30" at bounding box center [528, 97] width 8 height 7
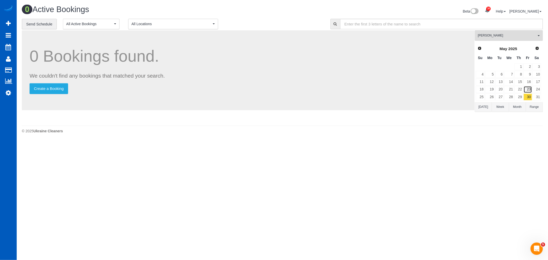
click at [529, 90] on link "23" at bounding box center [528, 89] width 8 height 7
click at [539, 46] on link "Next" at bounding box center [537, 48] width 7 height 7
click at [528, 68] on link "6" at bounding box center [528, 67] width 8 height 7
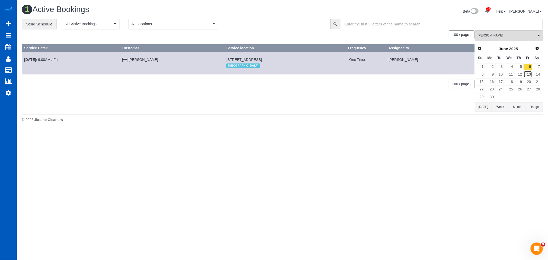
click at [528, 75] on link "13" at bounding box center [528, 74] width 8 height 7
click at [528, 82] on link "20" at bounding box center [528, 81] width 8 height 7
click at [528, 92] on link "27" at bounding box center [528, 89] width 8 height 7
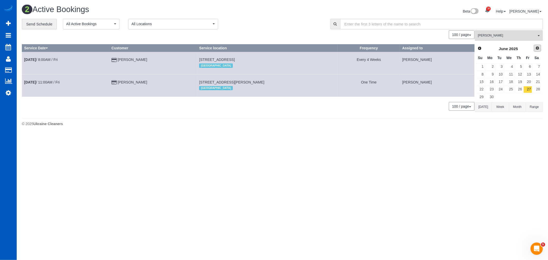
click at [537, 49] on span "Next" at bounding box center [538, 48] width 4 height 4
click at [538, 49] on span "Next" at bounding box center [538, 48] width 4 height 4
click at [530, 70] on link "1" at bounding box center [528, 67] width 8 height 7
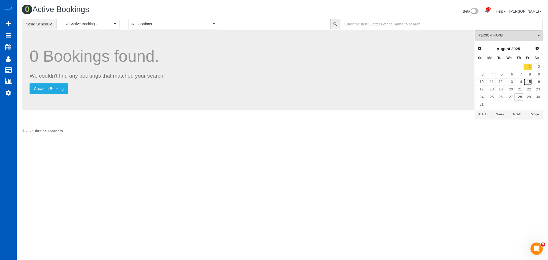
click at [527, 79] on link "15" at bounding box center [528, 81] width 8 height 7
click at [530, 94] on link "29" at bounding box center [528, 97] width 8 height 7
click at [540, 45] on link "Next" at bounding box center [537, 48] width 7 height 7
click at [531, 67] on link "5" at bounding box center [528, 67] width 8 height 7
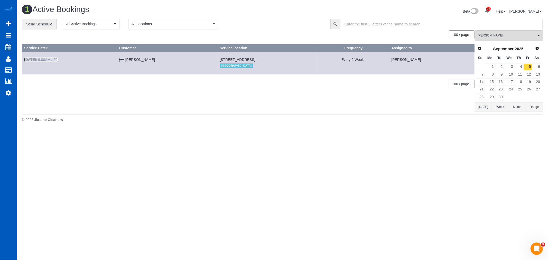
click at [47, 60] on link "Sep 5th / 9:00AM / Fri" at bounding box center [40, 60] width 33 height 4
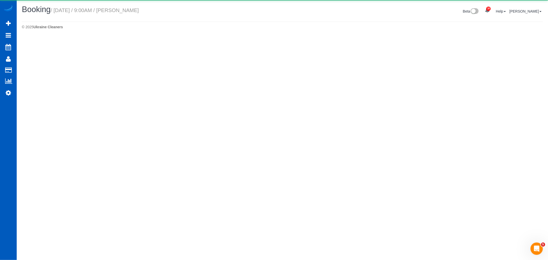
select select "WA"
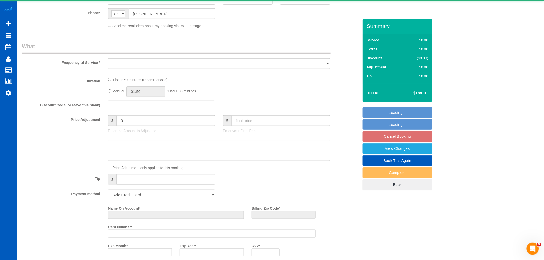
select select "object:10173"
select select "string:fspay-60a35154-1fb8-42f5-9d52-01baca048016"
select select "199"
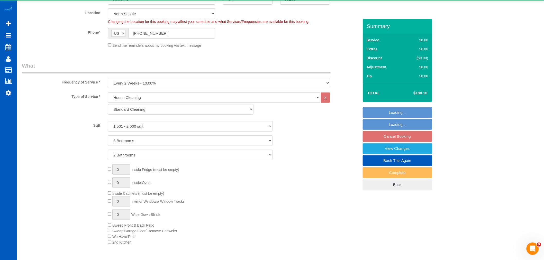
select select "object:10433"
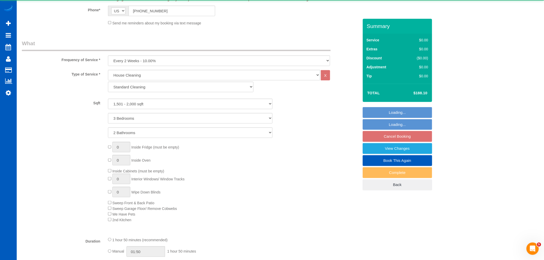
select select "1501"
select select "3"
select select "2"
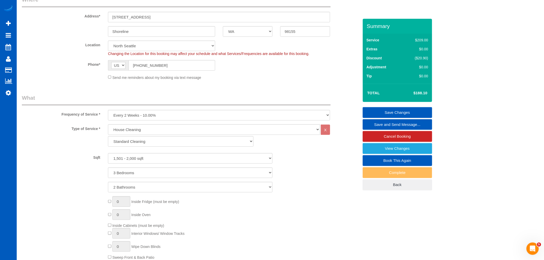
scroll to position [86, 0]
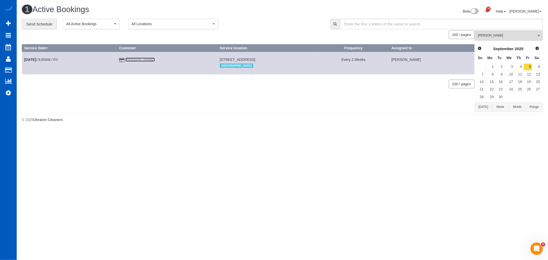
click at [134, 60] on link "[PERSON_NAME]" at bounding box center [140, 60] width 30 height 4
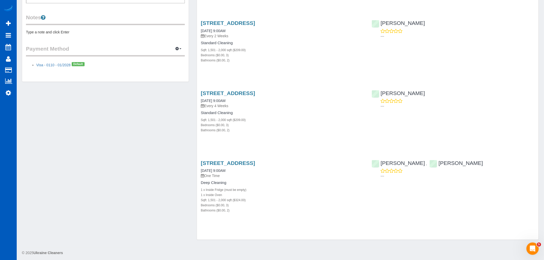
scroll to position [183, 0]
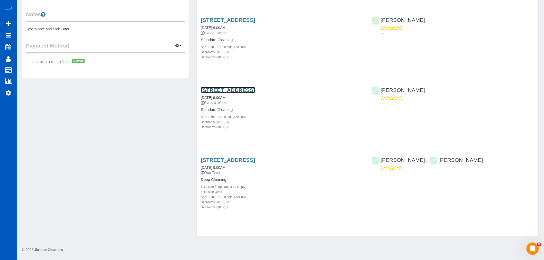
click at [231, 91] on link "[STREET_ADDRESS]" at bounding box center [228, 90] width 54 height 6
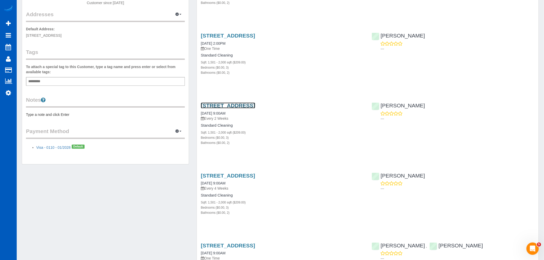
click at [253, 106] on link "[STREET_ADDRESS]" at bounding box center [228, 106] width 54 height 6
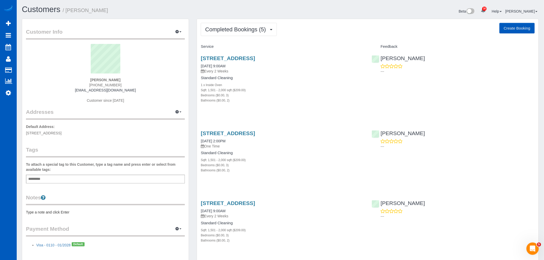
click at [233, 22] on div "Completed Bookings (5) Completed Bookings (5) Upcoming Bookings (11) Cancelled …" at bounding box center [368, 219] width 342 height 401
click at [233, 28] on span "Completed Bookings (5)" at bounding box center [236, 29] width 63 height 6
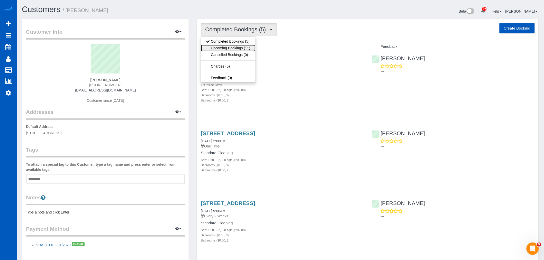
click at [227, 47] on link "Upcoming Bookings (11)" at bounding box center [228, 48] width 54 height 7
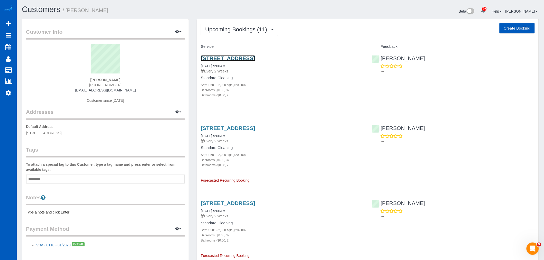
click at [229, 59] on link "[STREET_ADDRESS]" at bounding box center [228, 58] width 54 height 6
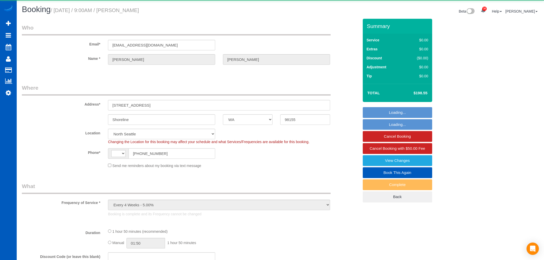
select select "WA"
select select "object:715"
select select "string:US"
select select "199"
select select "1501"
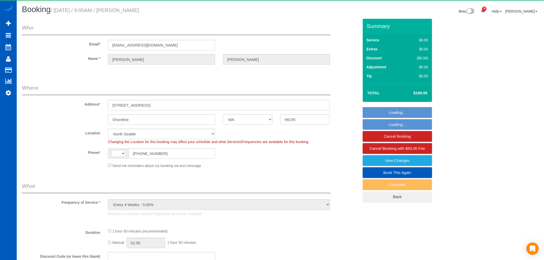
select select "3"
select select "2"
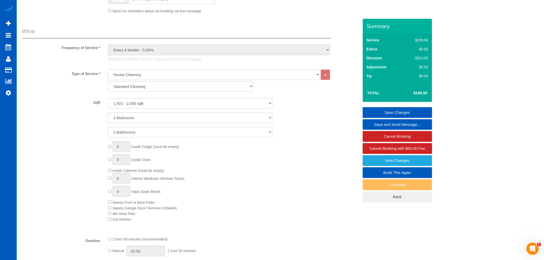
scroll to position [143, 0]
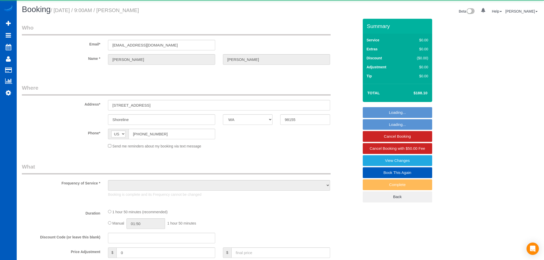
select select "WA"
select select "object:1199"
select select "string:fspay-60a35154-1fb8-42f5-9d52-01baca048016"
select select "199"
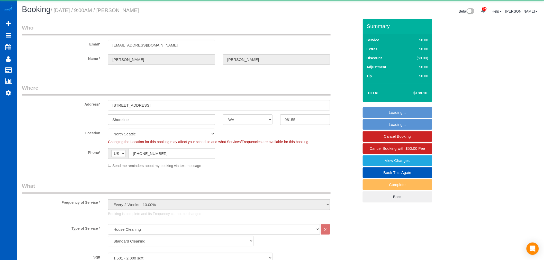
select select "1501"
select select "3"
select select "2"
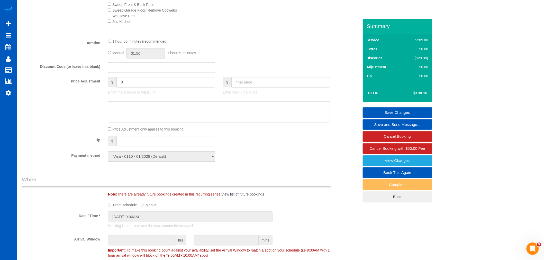
scroll to position [343, 0]
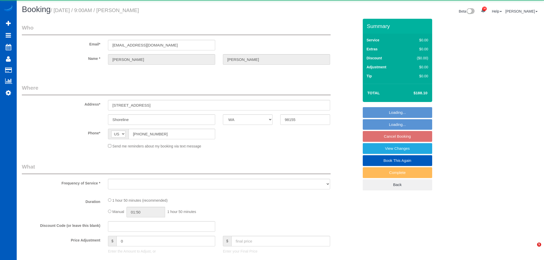
select select "WA"
select select "object:1183"
select select "string:fspay-60a35154-1fb8-42f5-9d52-01baca048016"
select select "199"
select select "1501"
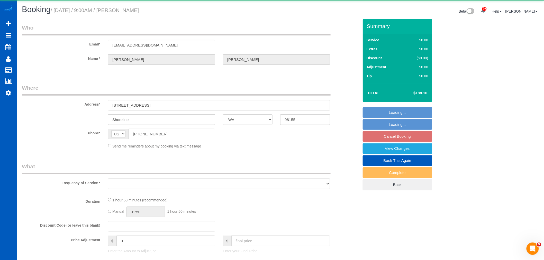
select select "3"
select select "2"
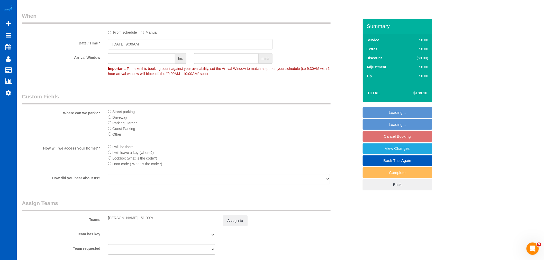
scroll to position [600, 0]
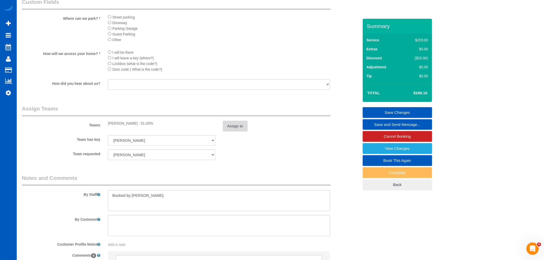
click at [232, 132] on button "Assign to" at bounding box center [235, 126] width 25 height 11
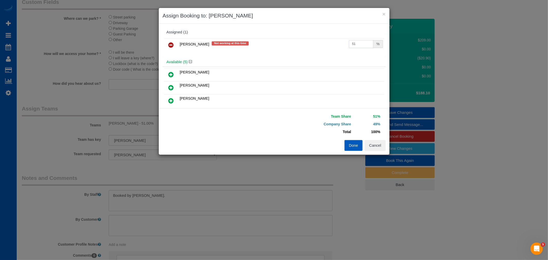
drag, startPoint x: 357, startPoint y: 42, endPoint x: 250, endPoint y: 32, distance: 107.9
click at [250, 32] on div "Assigned (1) [PERSON_NAME] Not working at this time 51 %" at bounding box center [274, 43] width 223 height 30
type input "55"
drag, startPoint x: 343, startPoint y: 148, endPoint x: 356, endPoint y: 149, distance: 12.1
click at [344, 148] on div "Done Cancel" at bounding box center [331, 145] width 115 height 11
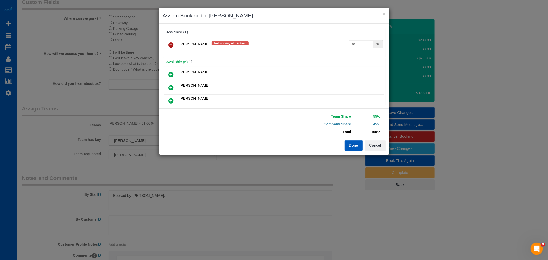
click at [357, 149] on button "Done" at bounding box center [354, 145] width 18 height 11
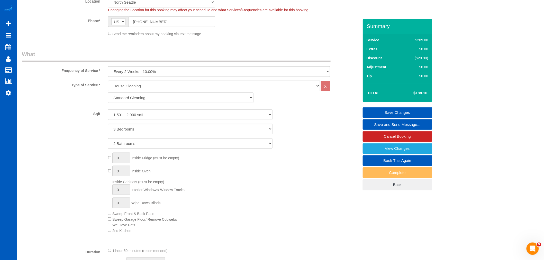
scroll to position [114, 0]
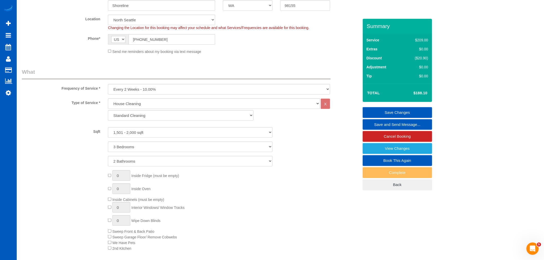
click at [401, 110] on link "Save Changes" at bounding box center [397, 112] width 69 height 11
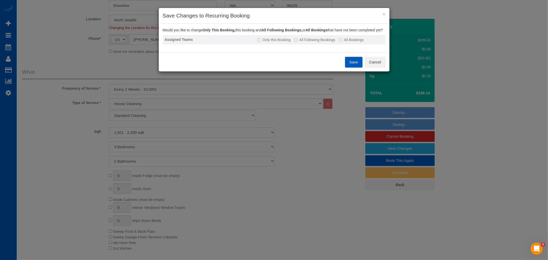
drag, startPoint x: 305, startPoint y: 48, endPoint x: 308, endPoint y: 46, distance: 4.0
click at [307, 44] on td "Only this Booking All Following Bookings All Bookings" at bounding box center [321, 40] width 130 height 10
click at [307, 42] on label "All Following Bookings" at bounding box center [314, 39] width 41 height 5
click at [303, 42] on label "All Following Bookings" at bounding box center [314, 39] width 41 height 5
click at [359, 67] on button "Save" at bounding box center [353, 62] width 17 height 11
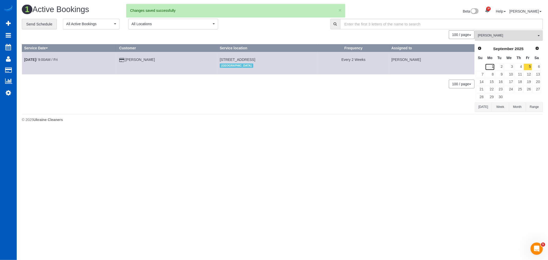
click at [491, 65] on link "1" at bounding box center [490, 67] width 10 height 7
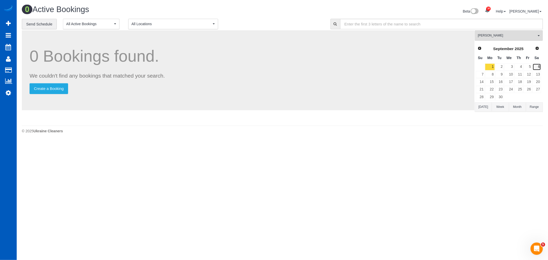
click at [533, 65] on link "6" at bounding box center [537, 67] width 8 height 7
click at [528, 66] on link "5" at bounding box center [528, 67] width 8 height 7
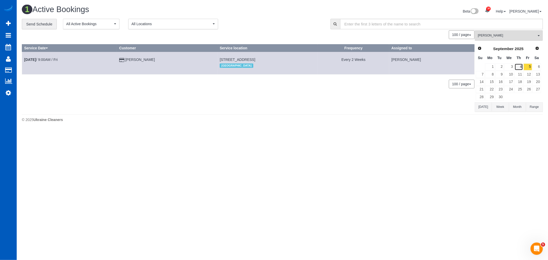
click at [520, 66] on link "4" at bounding box center [519, 67] width 8 height 7
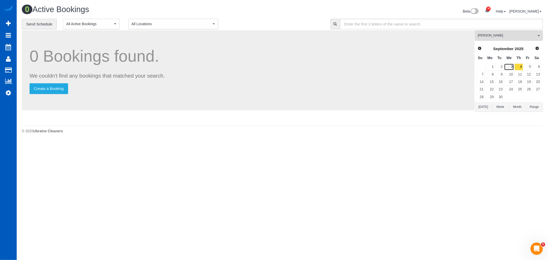
click at [510, 66] on link "3" at bounding box center [509, 67] width 10 height 7
click at [488, 74] on link "8" at bounding box center [490, 74] width 10 height 7
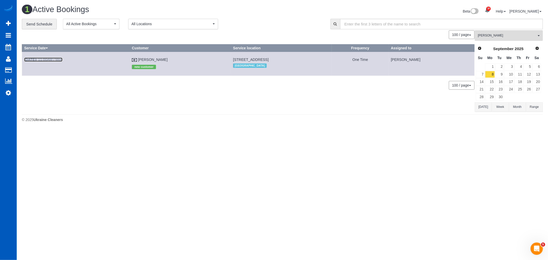
click at [39, 60] on link "[DATE] 11:00AM / Mon" at bounding box center [43, 60] width 38 height 4
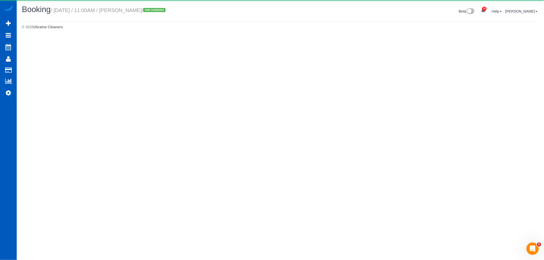
select select "WA"
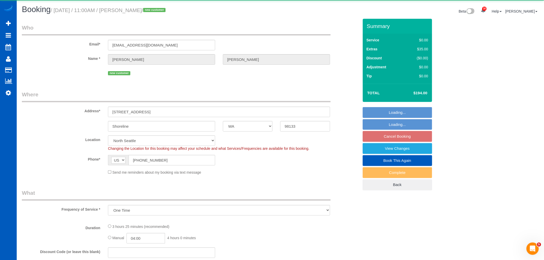
select select "object:2699"
select select "199"
select select "1501"
select select "3"
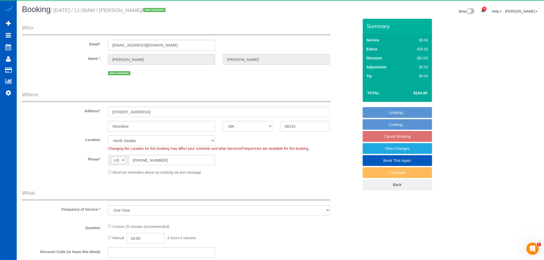
select select "spot15"
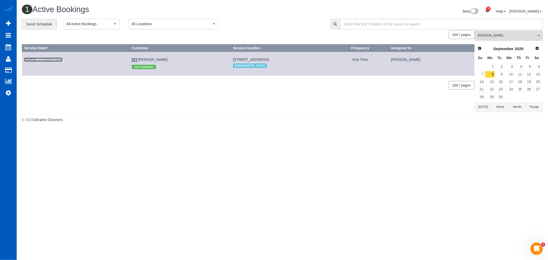
click at [50, 61] on link "[DATE] 11:00AM / Mon" at bounding box center [43, 60] width 38 height 4
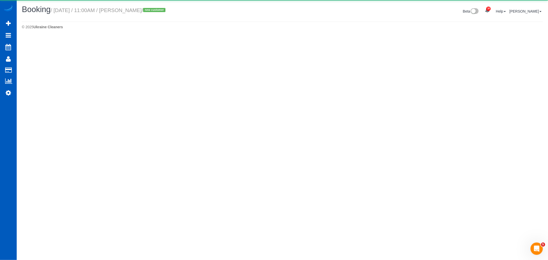
select select "WA"
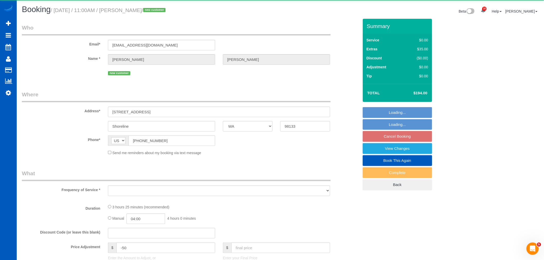
select select "object:3887"
select select "199"
select select "spot34"
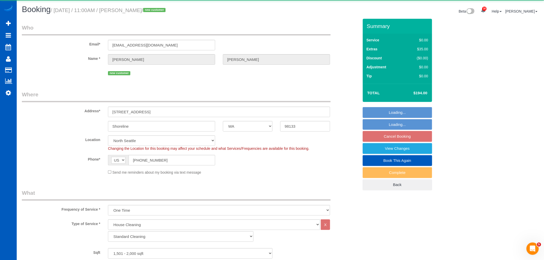
select select "1501"
select select "3"
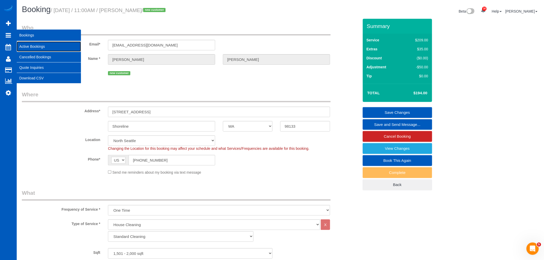
click at [54, 47] on link "Active Bookings" at bounding box center [49, 46] width 64 height 10
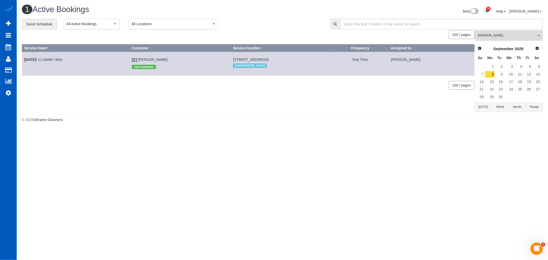
click at [512, 43] on div "[PERSON_NAME] All Teams Remove Team Filters [PERSON_NAME] [PERSON_NAME] [PERSON…" at bounding box center [509, 70] width 68 height 81
click at [510, 38] on span "[PERSON_NAME]" at bounding box center [507, 35] width 59 height 4
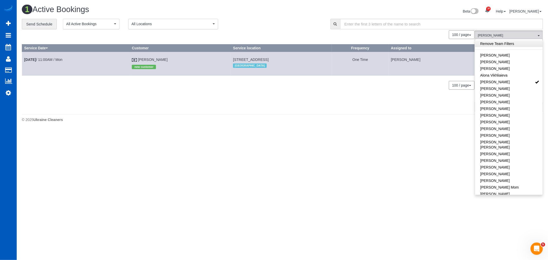
click at [512, 42] on link "Remove Team Filters" at bounding box center [509, 43] width 68 height 7
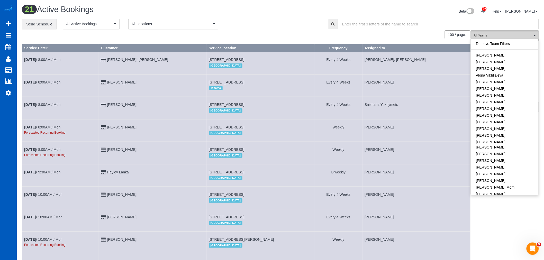
click at [509, 35] on span "All Teams" at bounding box center [503, 35] width 59 height 4
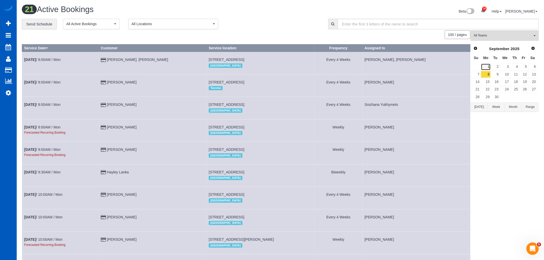
click at [485, 68] on link "1" at bounding box center [486, 67] width 10 height 7
click at [486, 37] on span "All Teams" at bounding box center [503, 35] width 59 height 4
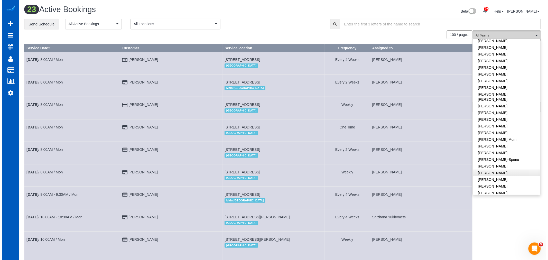
scroll to position [57, 0]
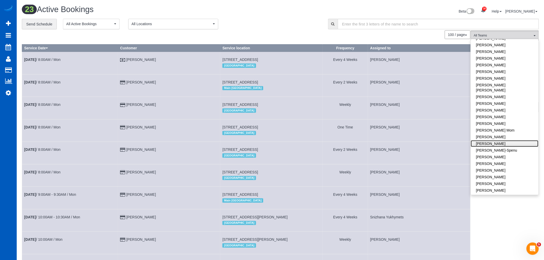
click at [497, 140] on link "[PERSON_NAME]" at bounding box center [505, 143] width 68 height 7
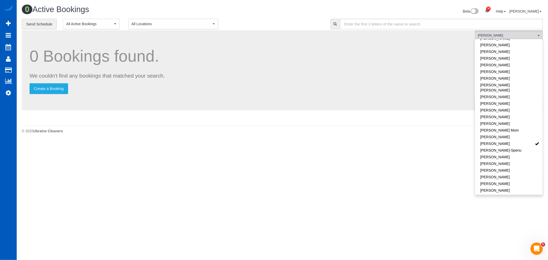
click at [340, 182] on body "30 Beta Your Notifications You have 0 alerts × You have 2 to charge for [DATE] …" at bounding box center [274, 130] width 548 height 260
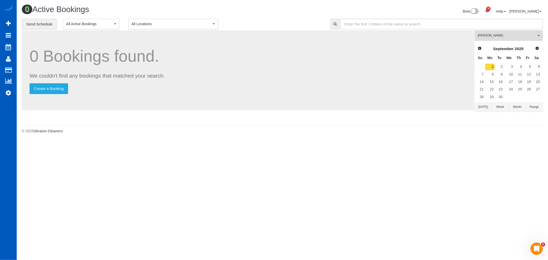
click at [484, 48] on div "Prev Next [DATE]" at bounding box center [509, 48] width 66 height 9
click at [480, 48] on span "Prev" at bounding box center [480, 48] width 4 height 4
click at [538, 49] on span "Next" at bounding box center [538, 48] width 4 height 4
click at [506, 69] on link "3" at bounding box center [509, 67] width 10 height 7
click at [503, 67] on link "2" at bounding box center [500, 67] width 8 height 7
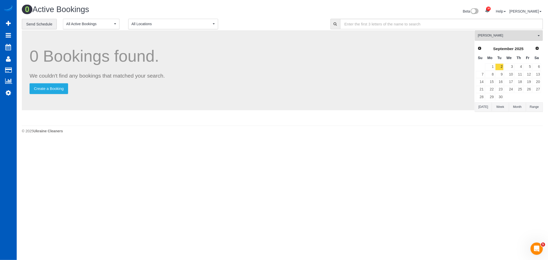
click at [495, 66] on td "2" at bounding box center [499, 66] width 9 height 7
click at [492, 66] on link "1" at bounding box center [490, 67] width 10 height 7
click at [499, 33] on button "[PERSON_NAME] All Teams" at bounding box center [509, 35] width 68 height 11
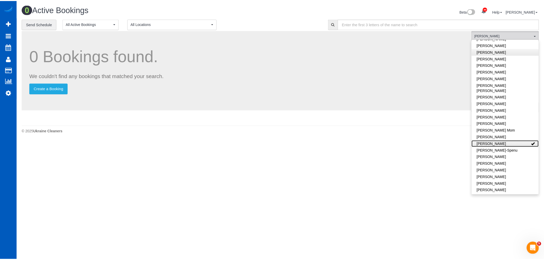
scroll to position [0, 0]
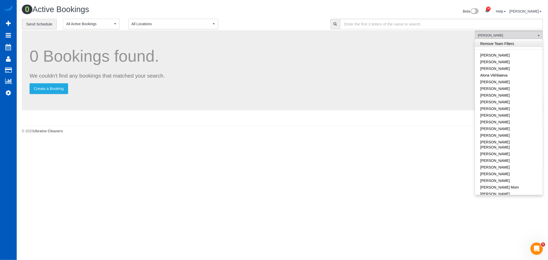
click at [496, 44] on link "Remove Team Filters" at bounding box center [509, 43] width 68 height 7
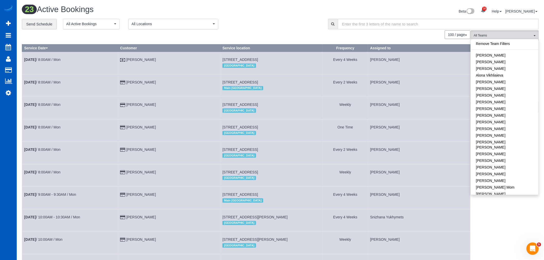
click at [153, 26] on span "All Locations" at bounding box center [172, 23] width 80 height 5
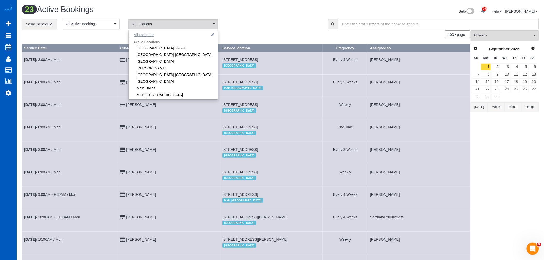
click at [155, 35] on button "All Locations" at bounding box center [144, 34] width 31 height 7
click at [157, 24] on span "All Locations" at bounding box center [172, 23] width 80 height 5
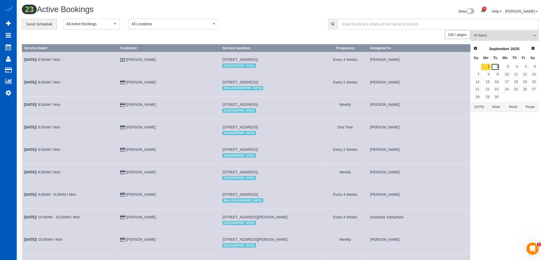
click at [498, 65] on link "2" at bounding box center [495, 67] width 8 height 7
click at [486, 69] on link "1" at bounding box center [486, 67] width 10 height 7
click at [486, 35] on span "All Teams" at bounding box center [503, 35] width 59 height 4
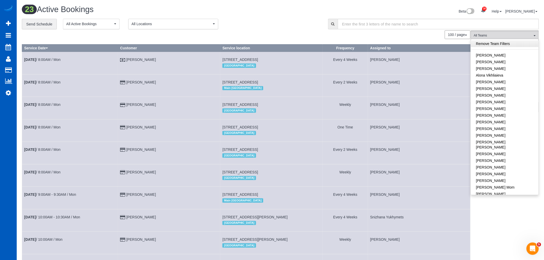
click at [492, 47] on link "Remove Team Filters" at bounding box center [505, 43] width 68 height 7
click at [496, 140] on link "[PERSON_NAME]" at bounding box center [505, 143] width 68 height 7
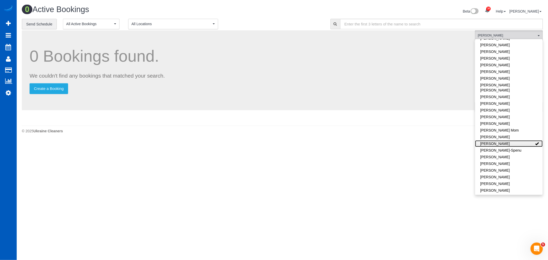
click at [496, 140] on link "[PERSON_NAME]" at bounding box center [509, 143] width 68 height 7
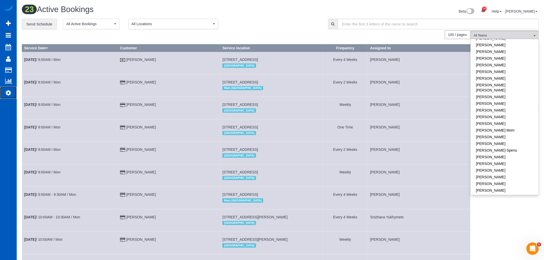
click at [4, 96] on link "Settings" at bounding box center [8, 93] width 17 height 12
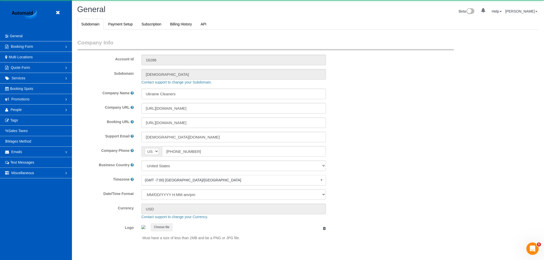
select select "1"
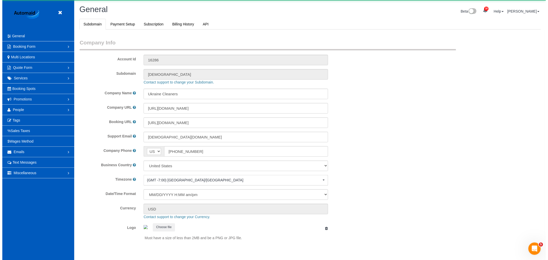
scroll to position [1124, 544]
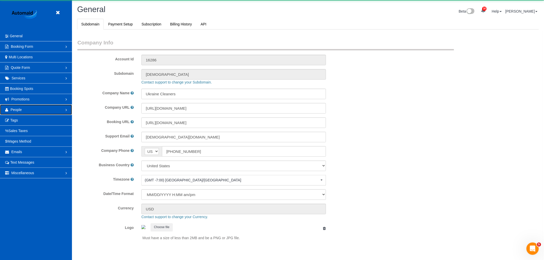
click at [25, 111] on link "People" at bounding box center [36, 110] width 72 height 10
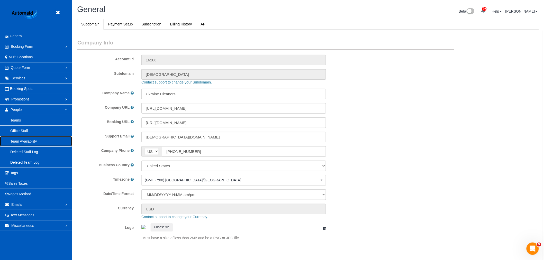
click at [26, 140] on link "Team Availability" at bounding box center [36, 141] width 72 height 10
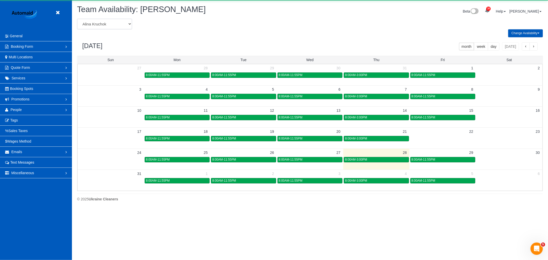
click at [94, 25] on select "[PERSON_NAME] [PERSON_NAME] [PERSON_NAME] [PERSON_NAME] [PERSON_NAME] [PERSON_N…" at bounding box center [104, 24] width 55 height 11
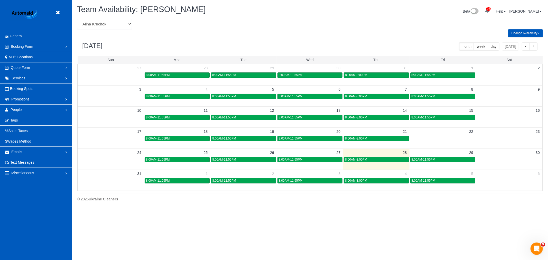
select select "number:19638"
click at [77, 19] on select "[PERSON_NAME] [PERSON_NAME] [PERSON_NAME] [PERSON_NAME] [PERSON_NAME] [PERSON_N…" at bounding box center [104, 24] width 55 height 11
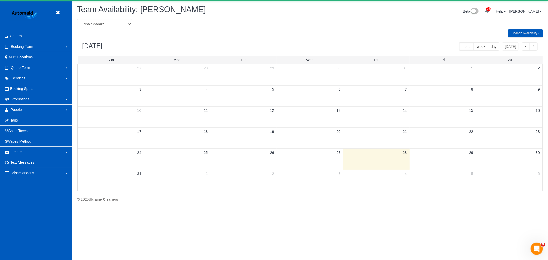
scroll to position [25499, 25160]
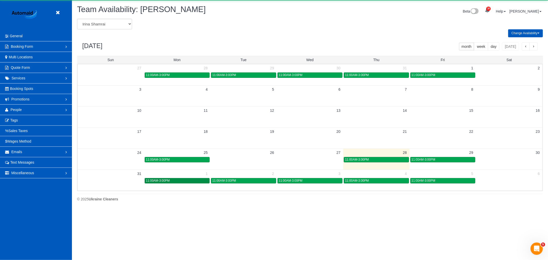
click at [174, 182] on div "11:00AM-3:00PM" at bounding box center [177, 181] width 62 height 4
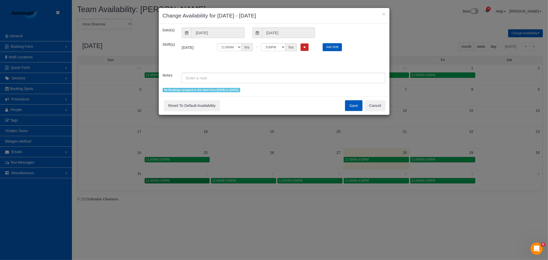
scroll to position [0, 0]
click at [379, 107] on button "Cancel" at bounding box center [375, 105] width 21 height 11
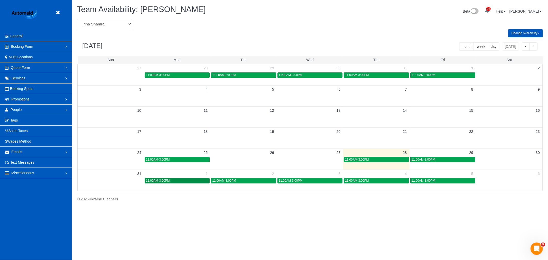
click at [169, 184] on link "11:00AM-3:00PM" at bounding box center [177, 180] width 65 height 5
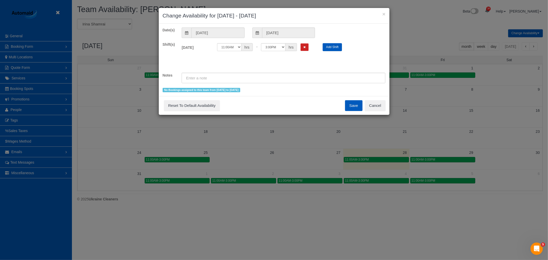
click at [168, 179] on div "× Change Availability for [DATE] - [DATE] Date(s) [DATE] [DATE] Shift(s) [DATE]…" at bounding box center [274, 130] width 548 height 260
click at [310, 51] on div "12:00AM 12:05AM 12:10AM 12:15AM 12:20AM 12:25AM 12:30AM 12:35AM 12:40AM 12:45AM…" at bounding box center [266, 47] width 98 height 8
click at [306, 48] on button "Remove Shift" at bounding box center [305, 46] width 8 height 7
click at [354, 107] on button "Save" at bounding box center [353, 105] width 17 height 11
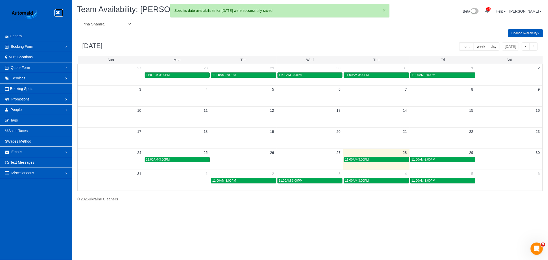
click at [60, 10] on link at bounding box center [59, 13] width 8 height 8
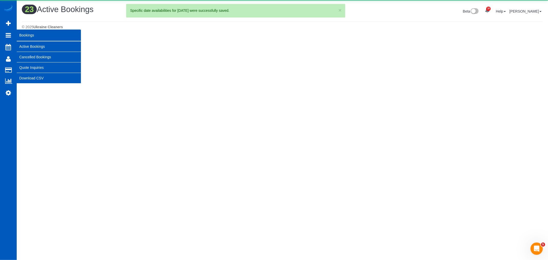
scroll to position [623, 544]
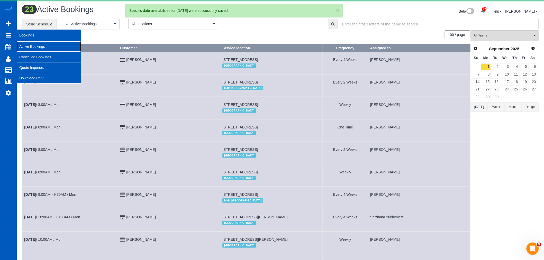
click at [44, 47] on link "Active Bookings" at bounding box center [49, 46] width 64 height 10
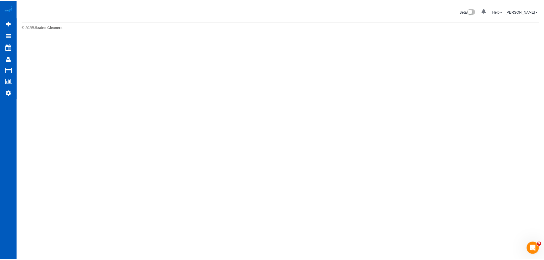
scroll to position [0, 0]
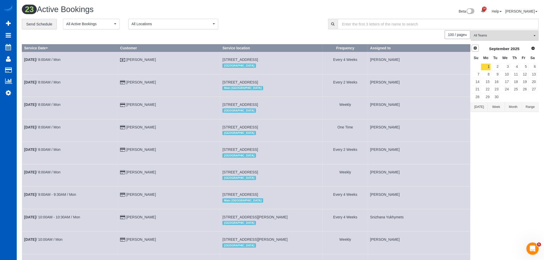
click at [475, 47] on span "Prev" at bounding box center [475, 48] width 4 height 4
click at [516, 99] on link "28" at bounding box center [515, 97] width 8 height 7
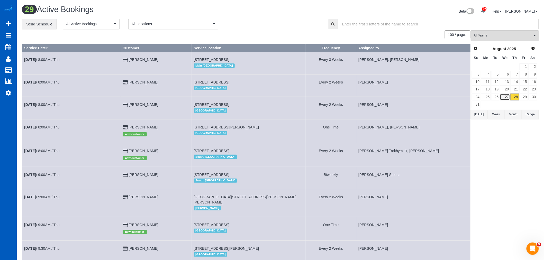
click at [508, 98] on link "27" at bounding box center [505, 97] width 10 height 7
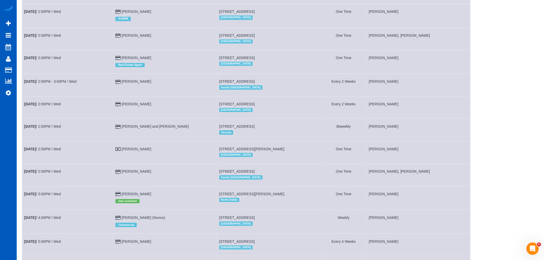
scroll to position [739, 0]
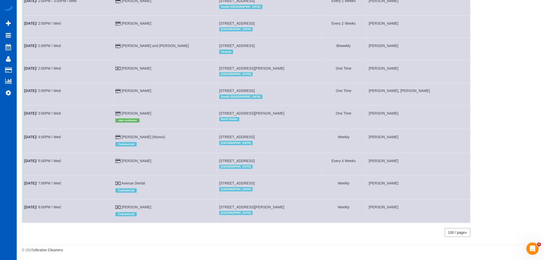
click at [219, 159] on span "[STREET_ADDRESS]" at bounding box center [236, 161] width 35 height 4
drag, startPoint x: 211, startPoint y: 158, endPoint x: 272, endPoint y: 160, distance: 61.0
click at [284, 161] on td "[STREET_ADDRESS] [GEOGRAPHIC_DATA]" at bounding box center [269, 164] width 104 height 22
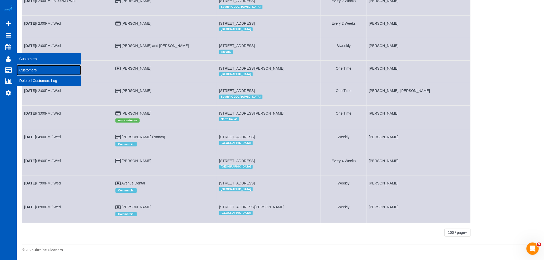
click at [41, 74] on link "Customers" at bounding box center [49, 70] width 64 height 10
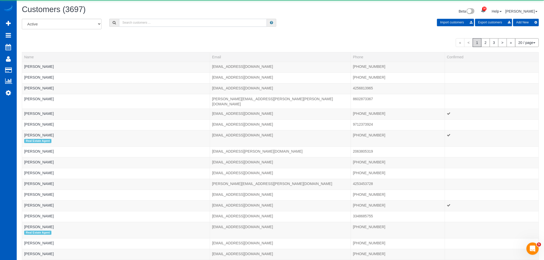
click at [135, 23] on input "text" at bounding box center [193, 23] width 148 height 8
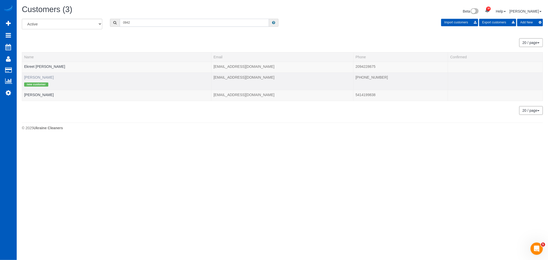
type input "0942"
click at [34, 78] on link "[PERSON_NAME]" at bounding box center [39, 77] width 30 height 4
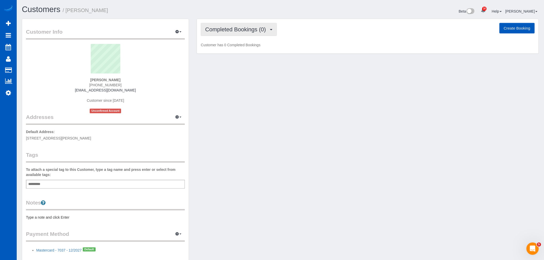
click at [255, 26] on span "Completed Bookings (0)" at bounding box center [236, 29] width 63 height 6
click at [244, 48] on link "Upcoming Bookings (1)" at bounding box center [227, 48] width 53 height 7
